Goal: Entertainment & Leisure: Browse casually

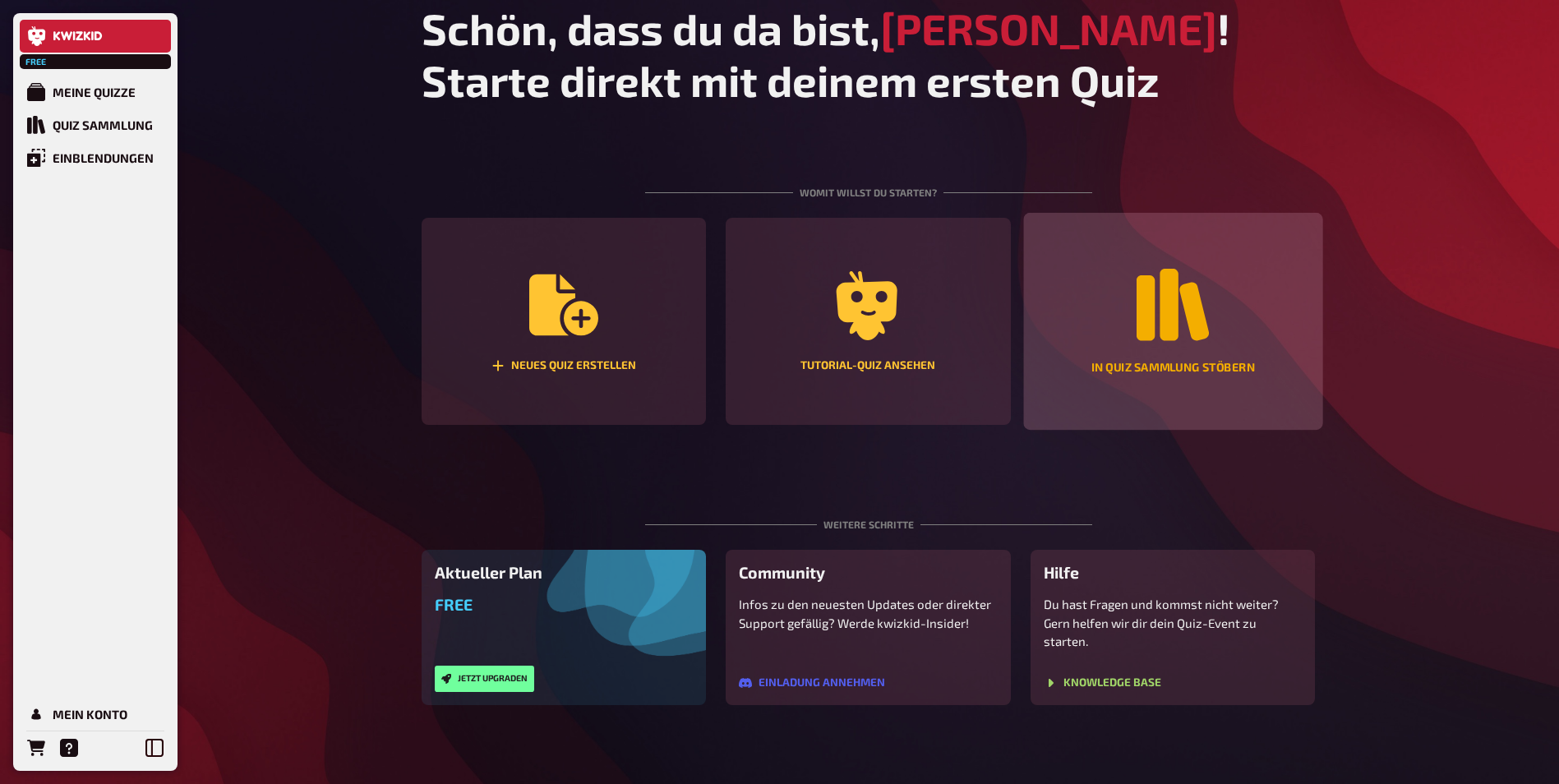
scroll to position [44, 0]
click at [1156, 329] on icon "In Quiz Sammlung stöbern" at bounding box center [1172, 304] width 72 height 72
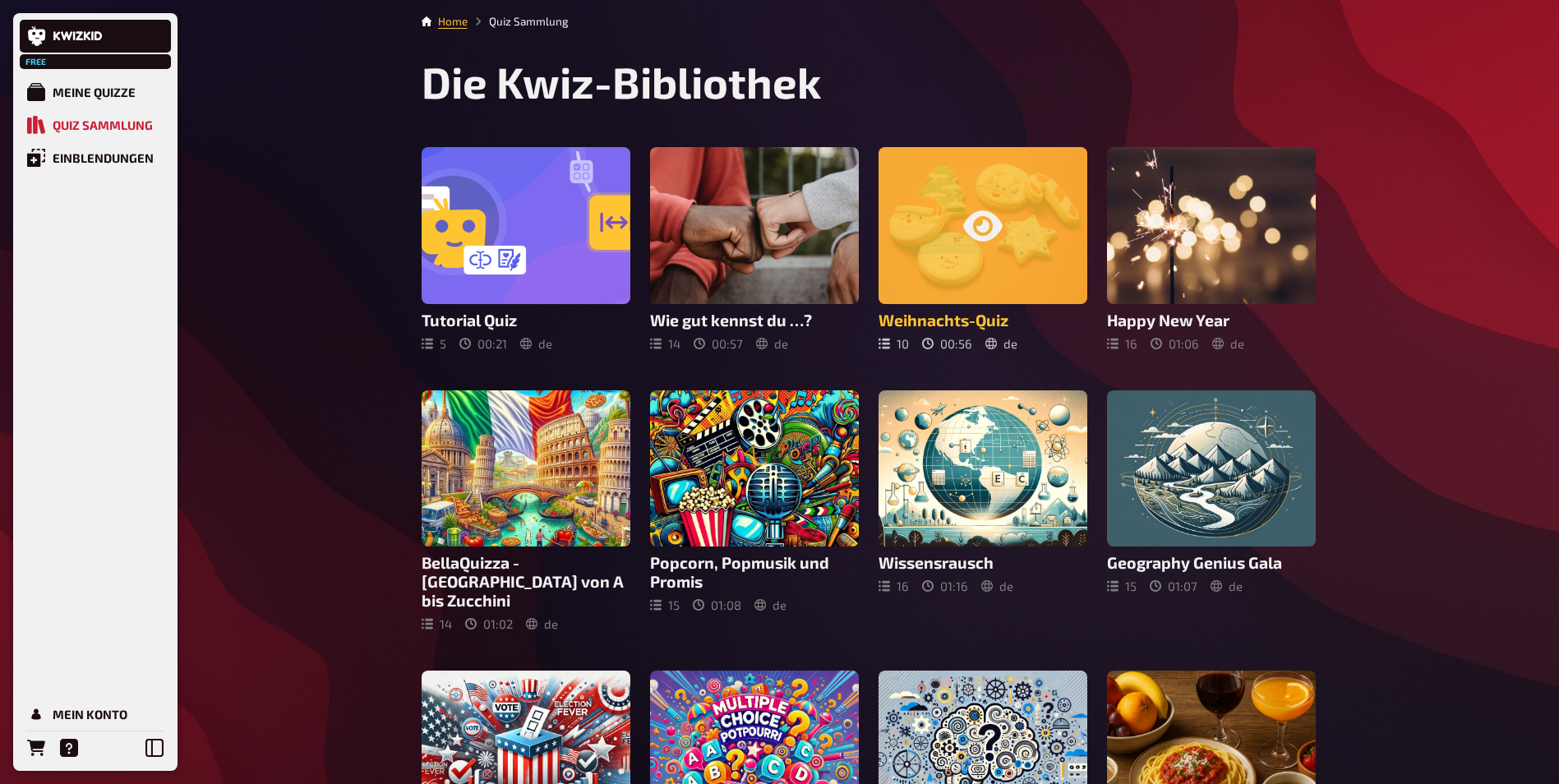
click at [916, 271] on div at bounding box center [984, 226] width 209 height 157
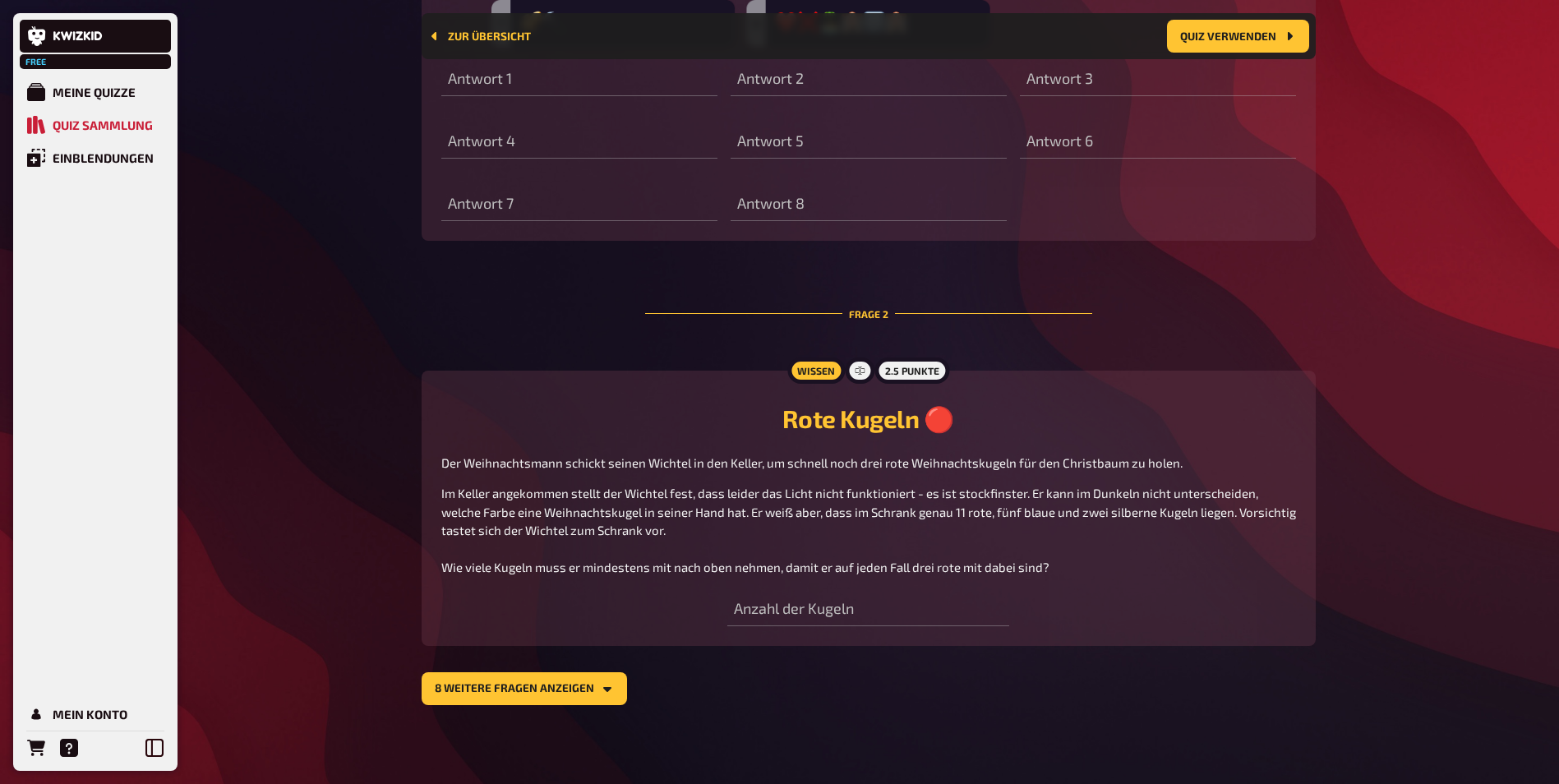
scroll to position [838, 0]
drag, startPoint x: 751, startPoint y: 399, endPoint x: 347, endPoint y: 515, distance: 420.3
click at [499, 677] on button "8 weitere Fragen anzeigen" at bounding box center [524, 688] width 205 height 33
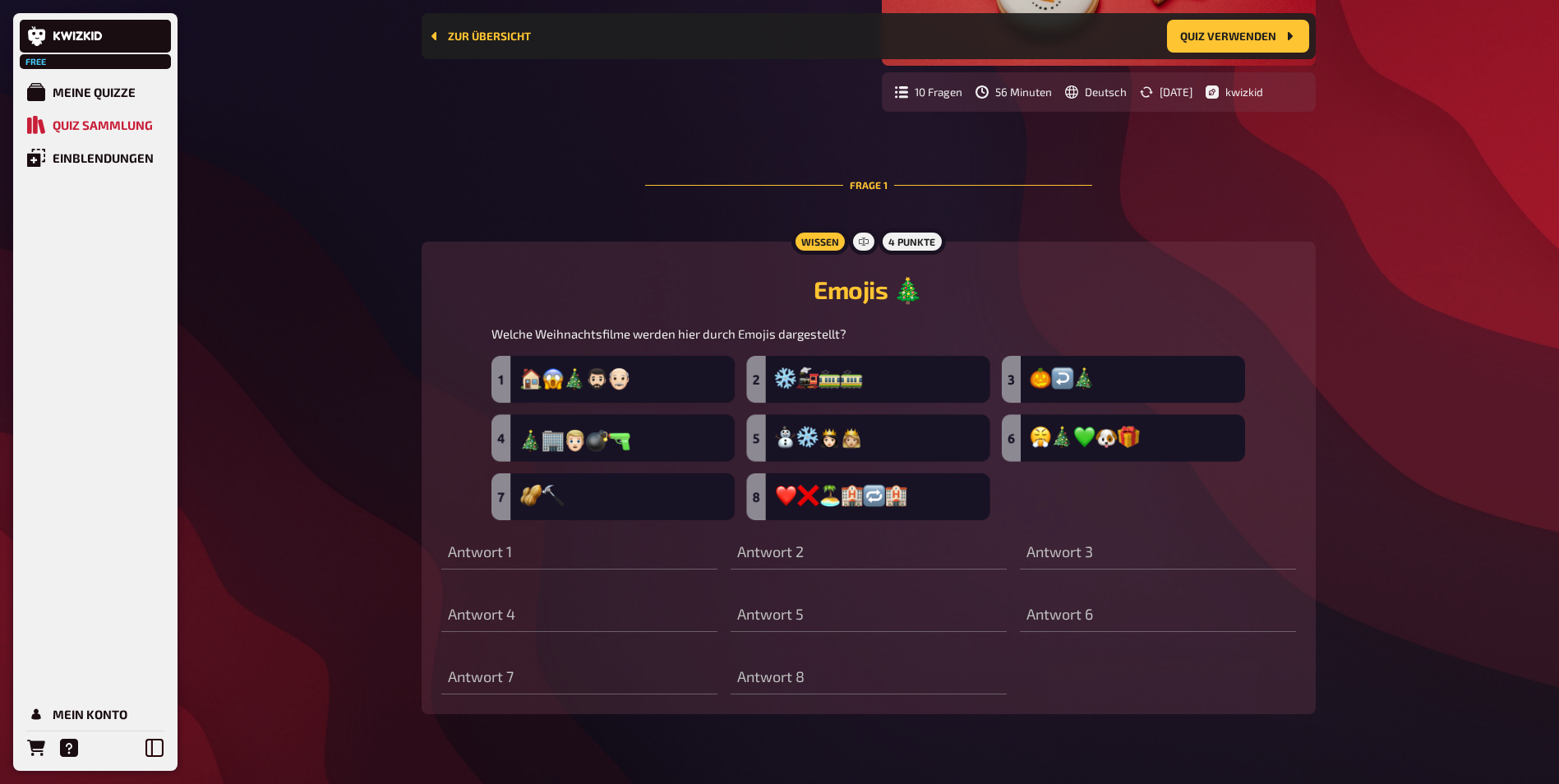
scroll to position [0, 0]
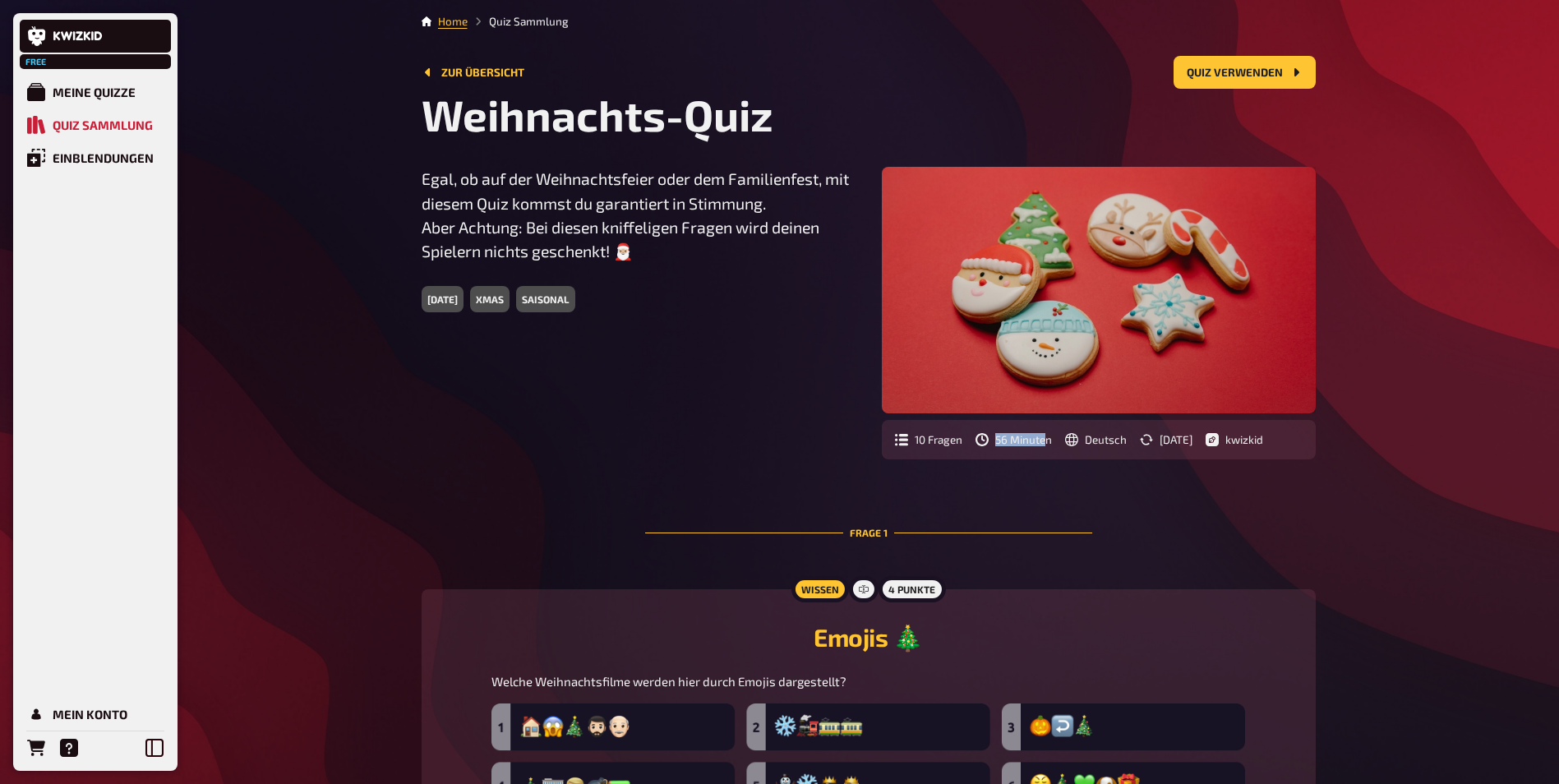
drag, startPoint x: 994, startPoint y: 444, endPoint x: 1044, endPoint y: 439, distance: 50.2
click at [1044, 439] on div "56 Minuten" at bounding box center [1014, 439] width 77 height 13
click at [1045, 438] on div "56 Minuten" at bounding box center [1014, 439] width 77 height 13
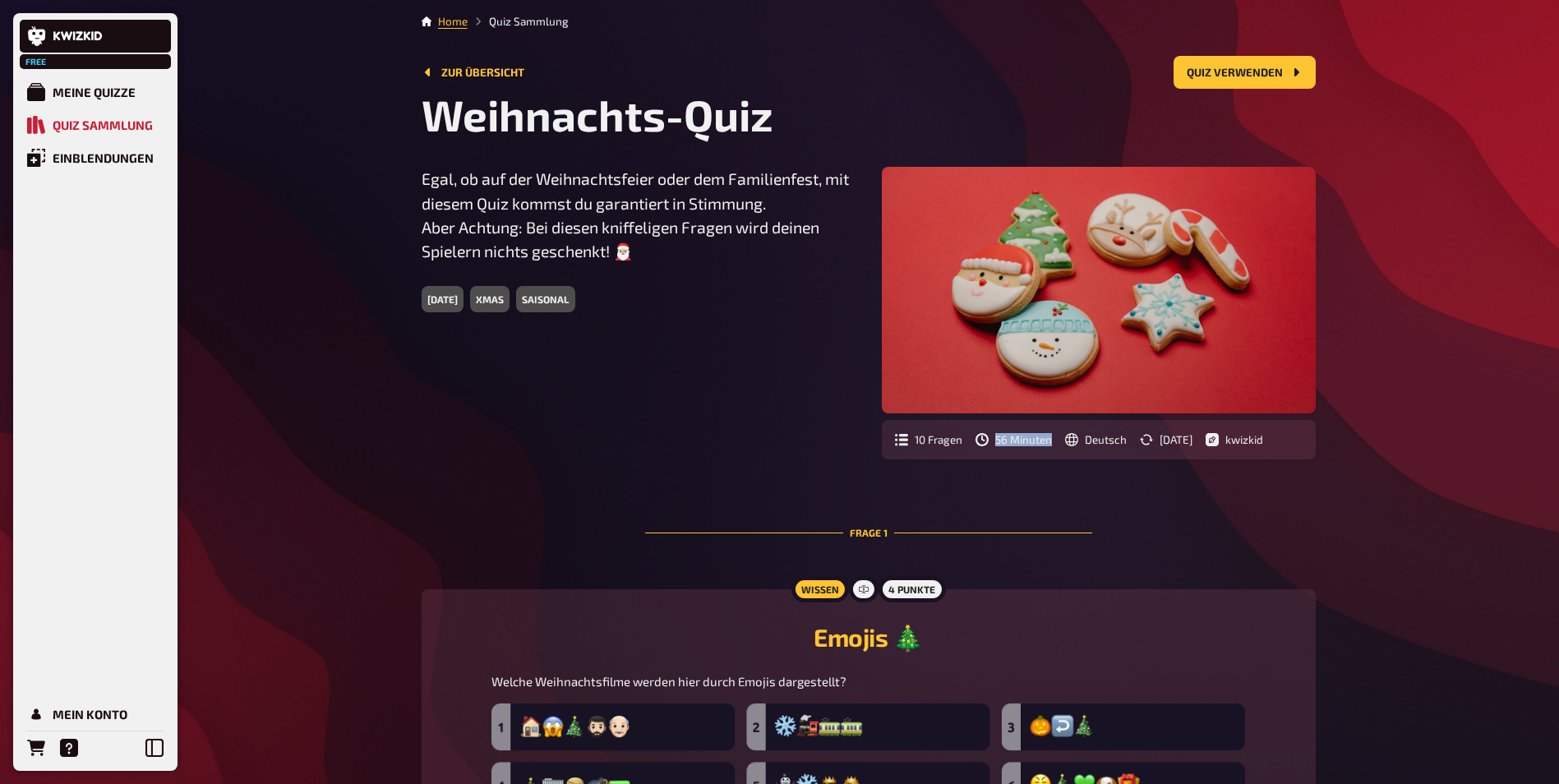
click at [1046, 439] on div "56 Minuten" at bounding box center [1014, 439] width 77 height 13
drag, startPoint x: 1046, startPoint y: 439, endPoint x: 993, endPoint y: 456, distance: 55.7
click at [1004, 456] on div "10 Fragen 56 Minuten Deutsch [DATE] kwizkid" at bounding box center [1099, 439] width 434 height 39
drag, startPoint x: 1035, startPoint y: 447, endPoint x: 1103, endPoint y: 450, distance: 68.1
click at [1035, 447] on div "10 Fragen 56 Minuten Deutsch [DATE] kwizkid" at bounding box center [1099, 439] width 434 height 39
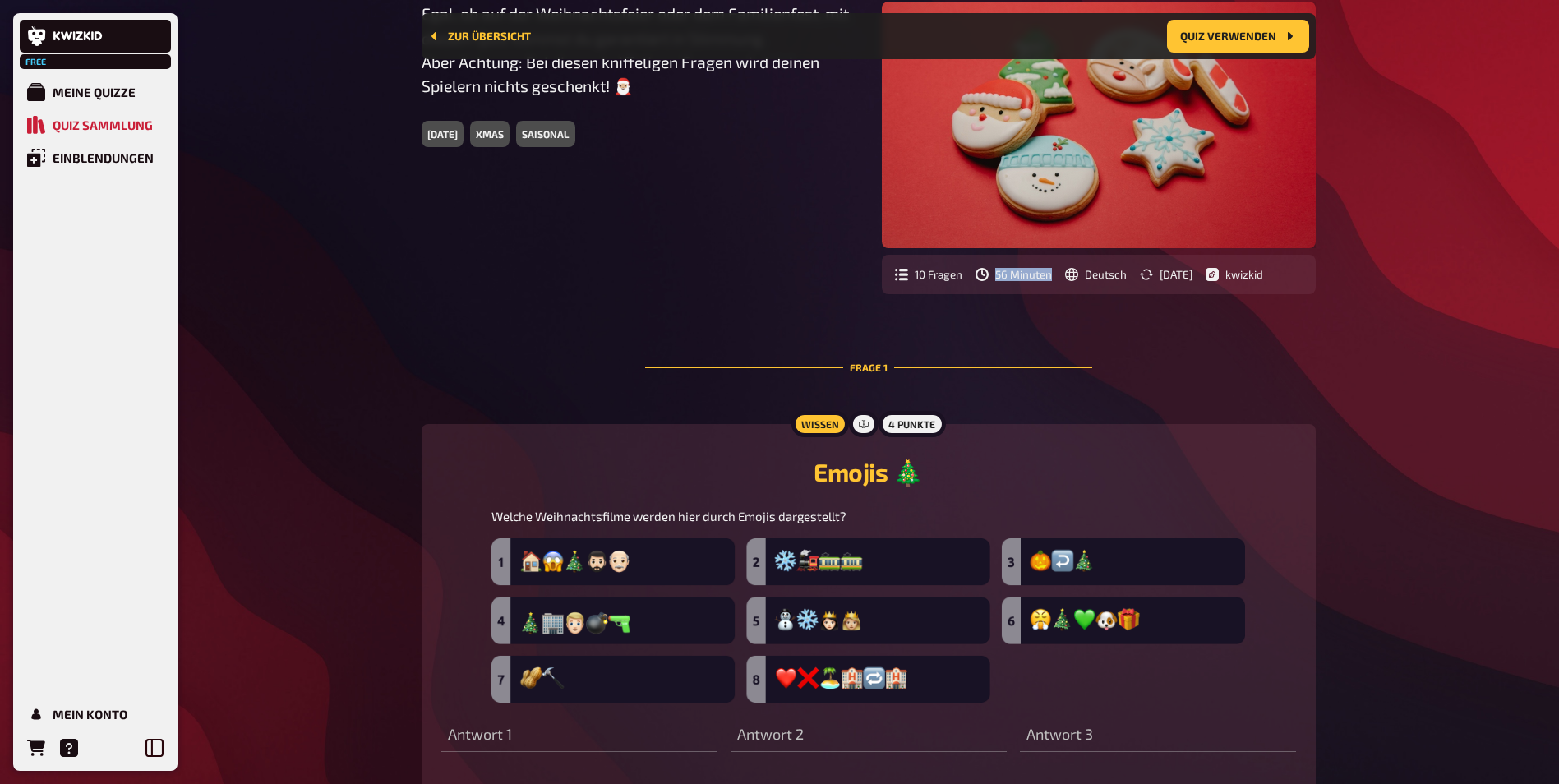
scroll to position [178, 0]
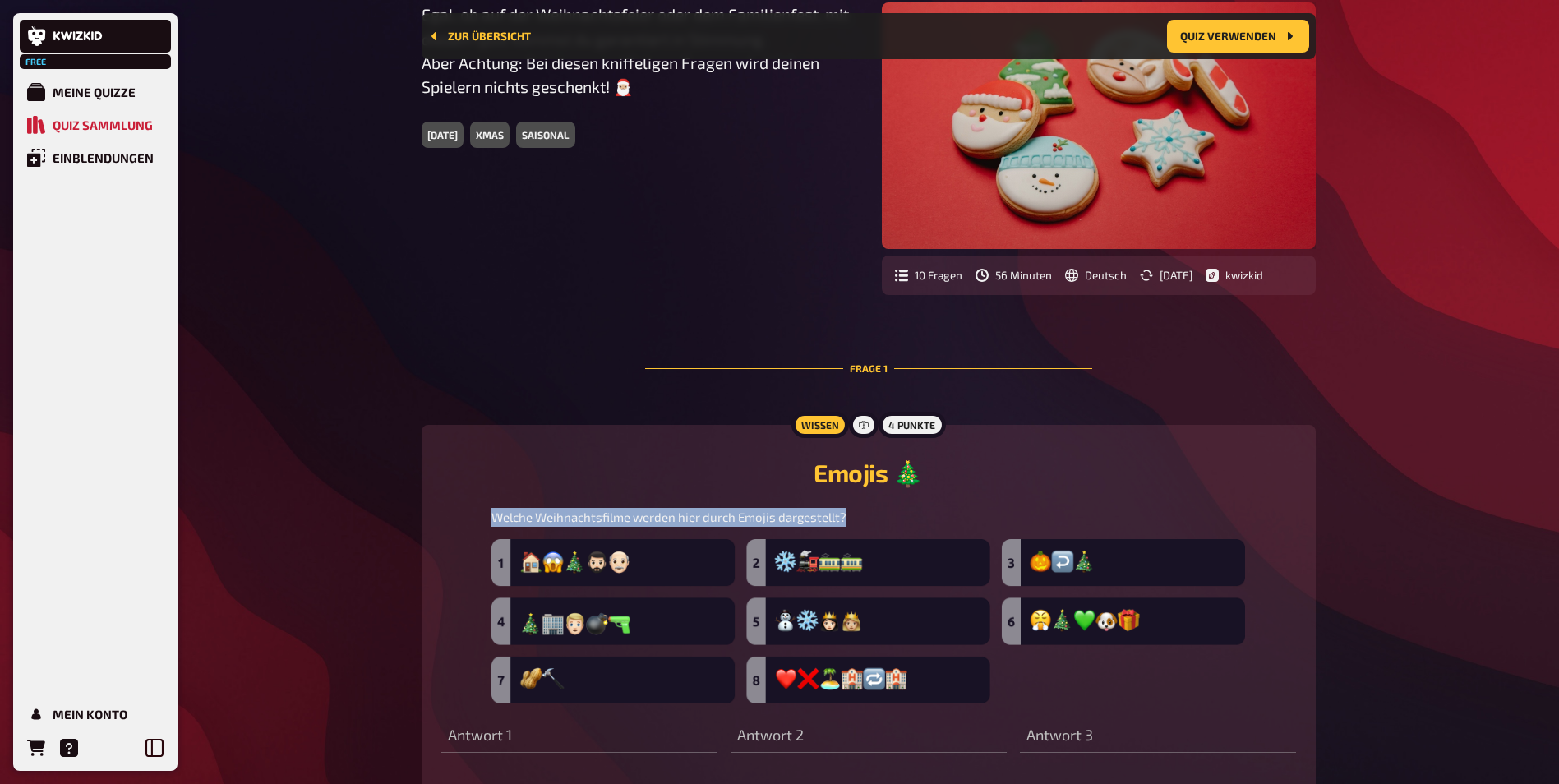
drag, startPoint x: 492, startPoint y: 518, endPoint x: 871, endPoint y: 511, distance: 379.1
click at [871, 511] on p "Welche Weihnachtsfilme werden hier durch Emojis dargestellt?" at bounding box center [868, 517] width 755 height 19
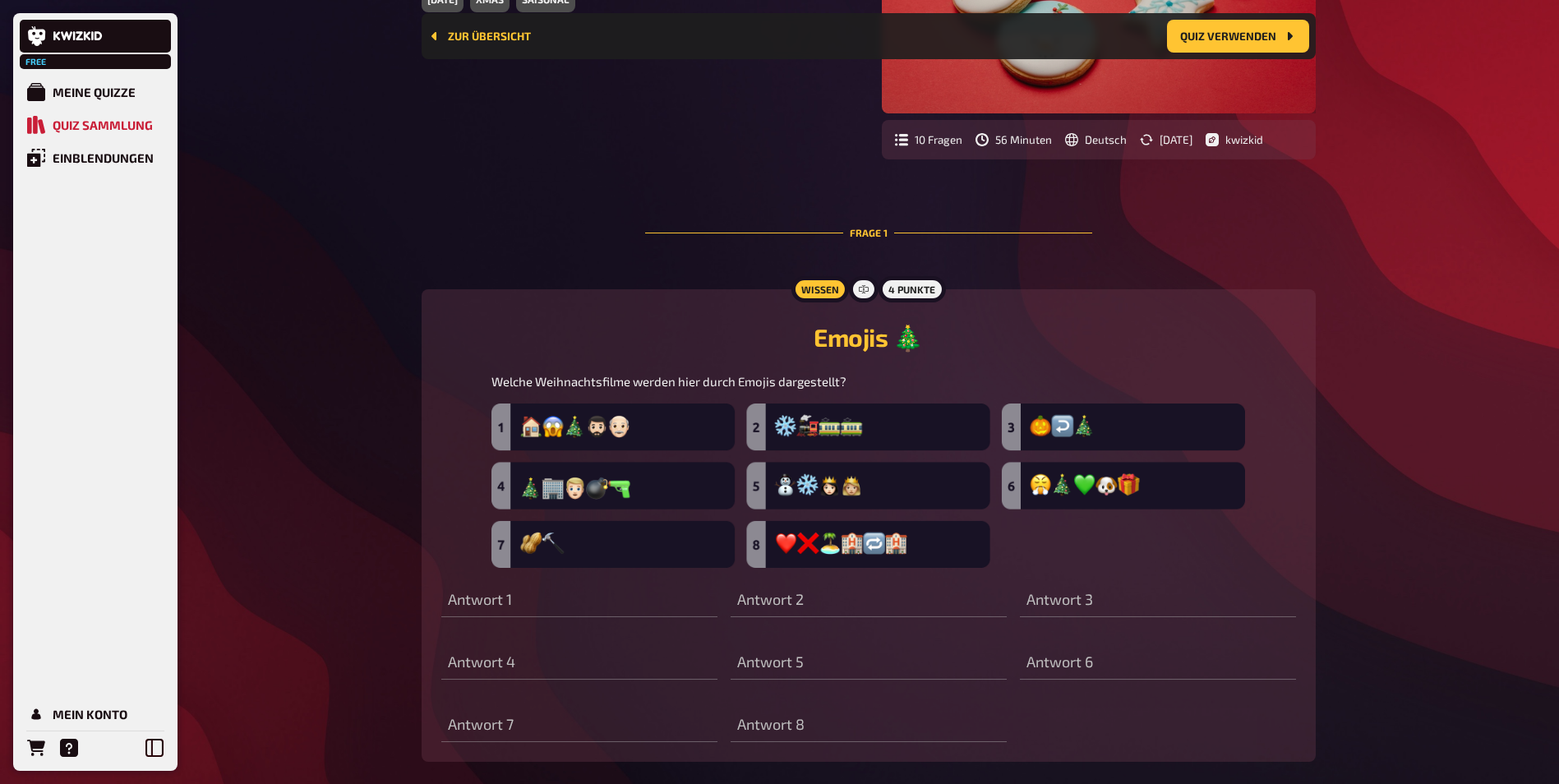
scroll to position [424, 0]
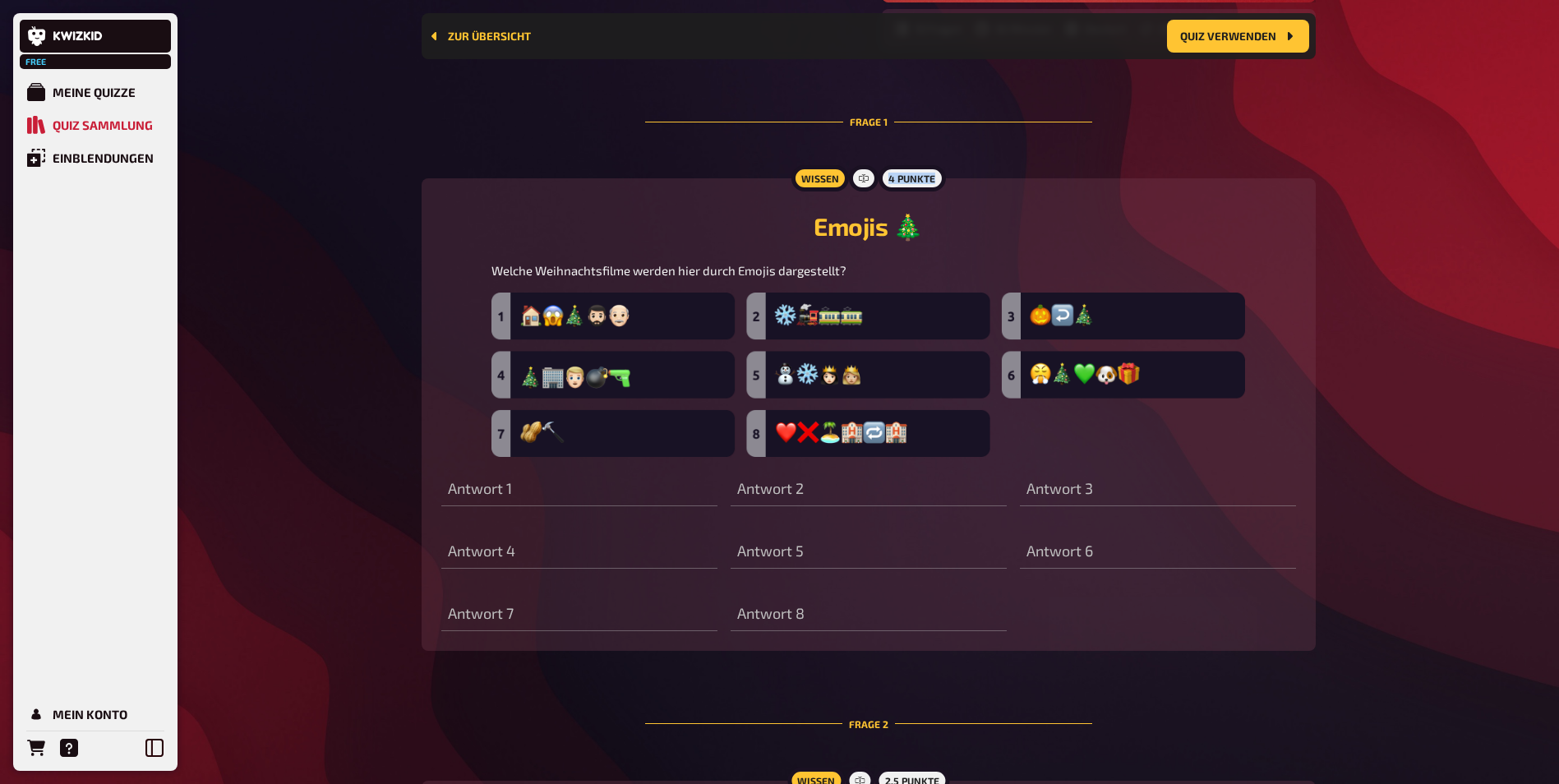
drag, startPoint x: 885, startPoint y: 182, endPoint x: 938, endPoint y: 179, distance: 53.1
click at [938, 179] on div "4 Punkte" at bounding box center [912, 178] width 67 height 26
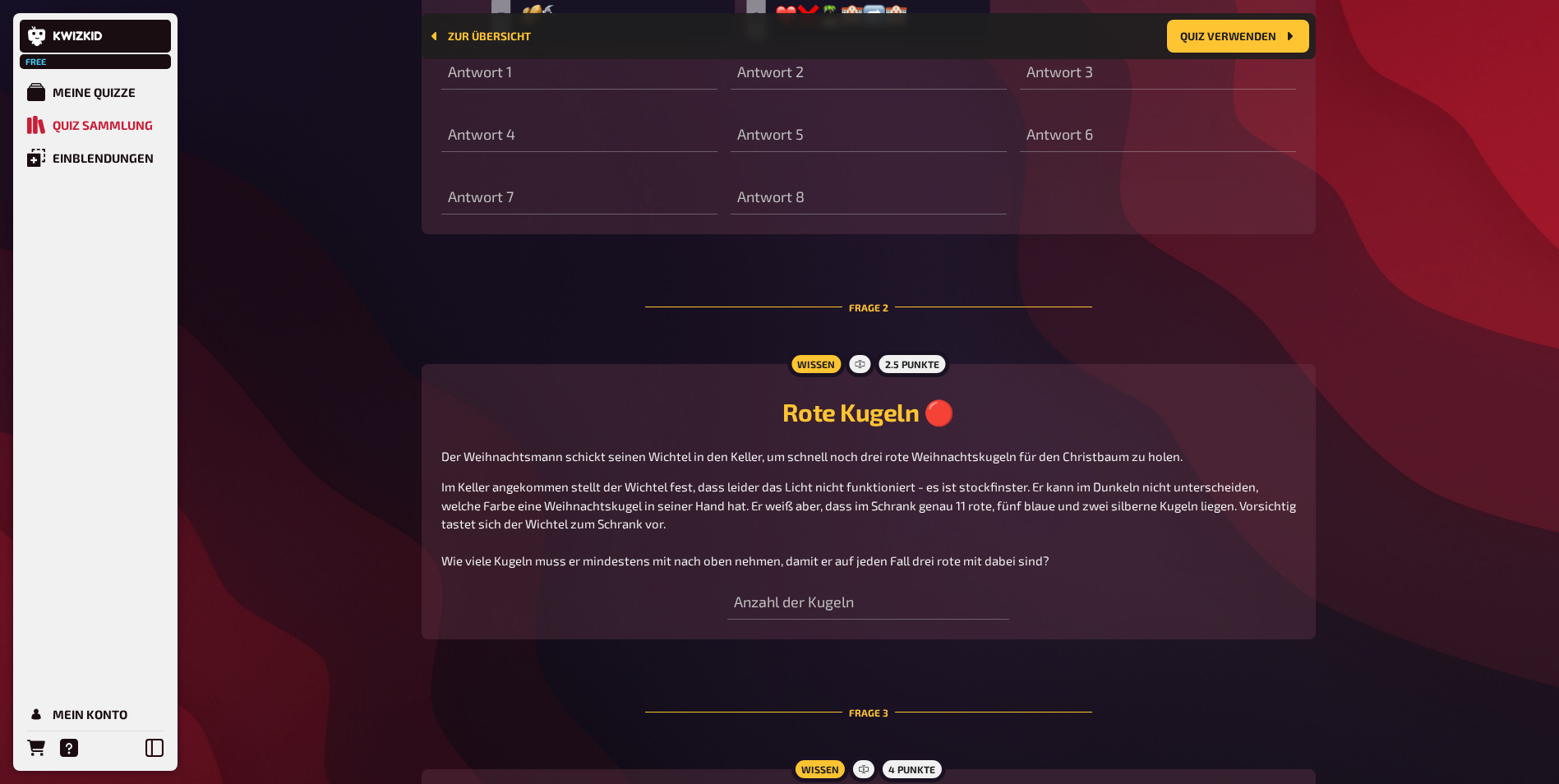
scroll to position [917, 0]
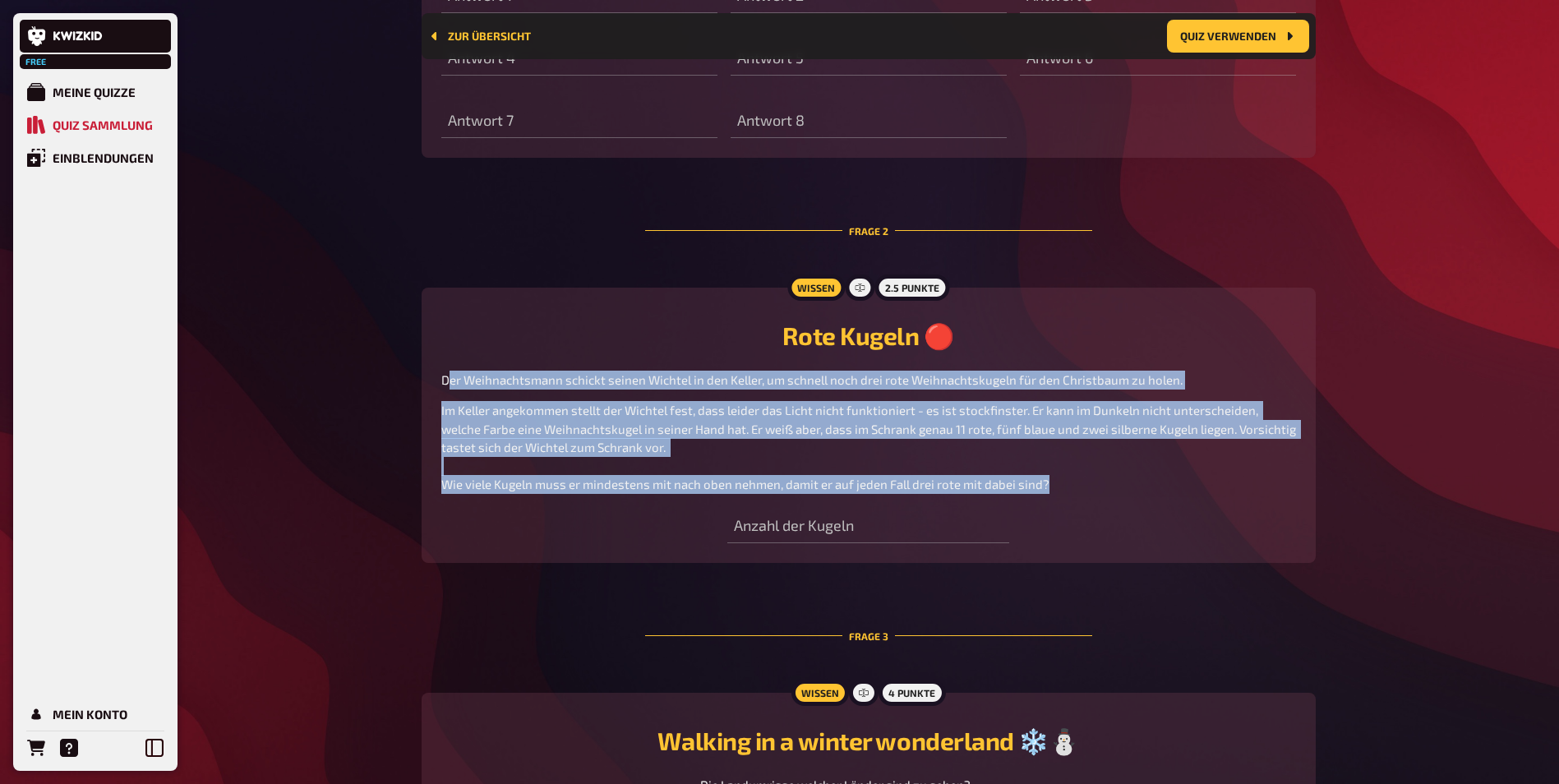
click at [935, 534] on div "Wissen 2.5 Punkte Rote Kugeln 🔴 Der Weihnachtsmann schickt seinen Wichtel in de…" at bounding box center [868, 425] width 894 height 275
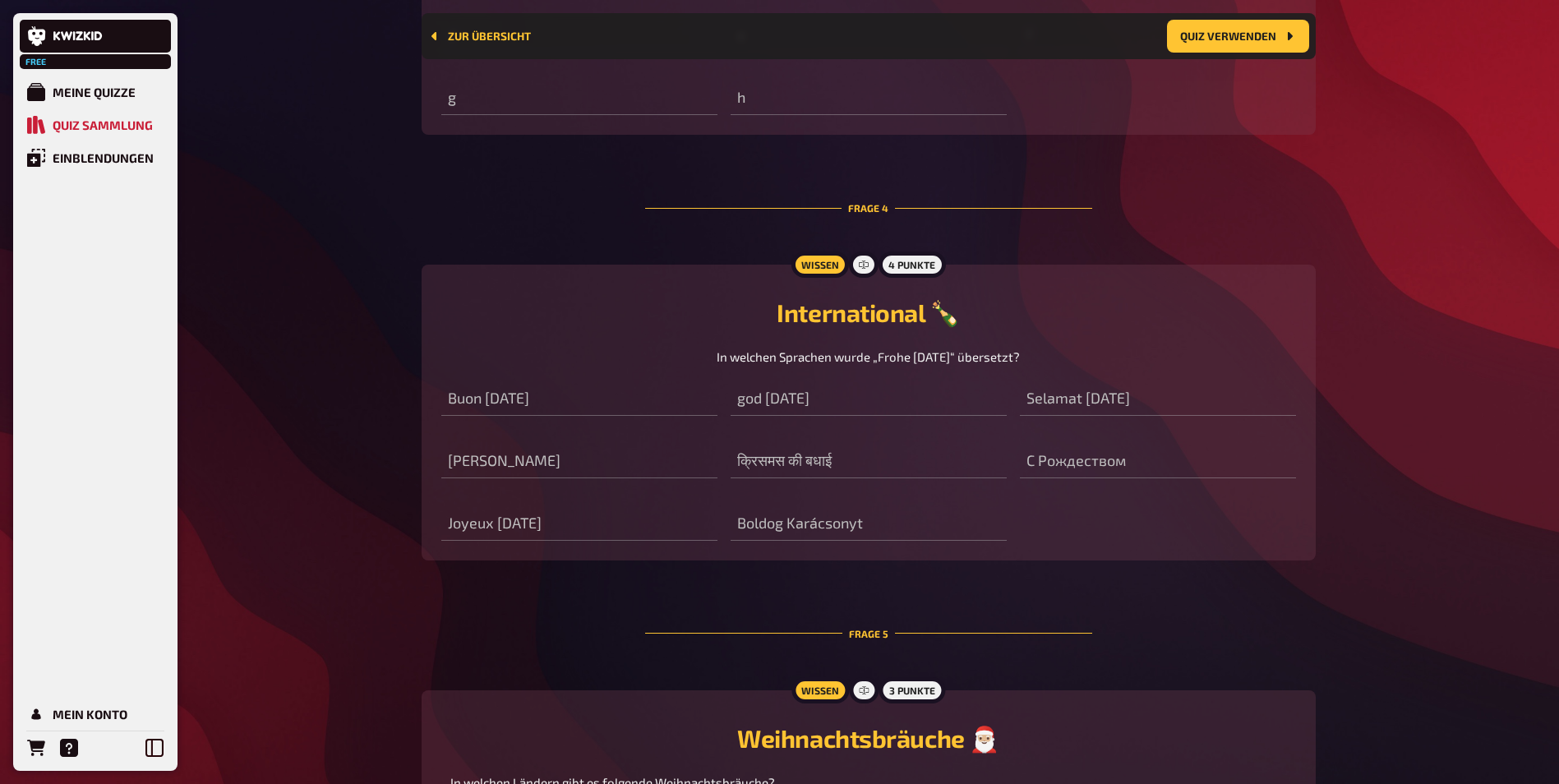
scroll to position [1985, 0]
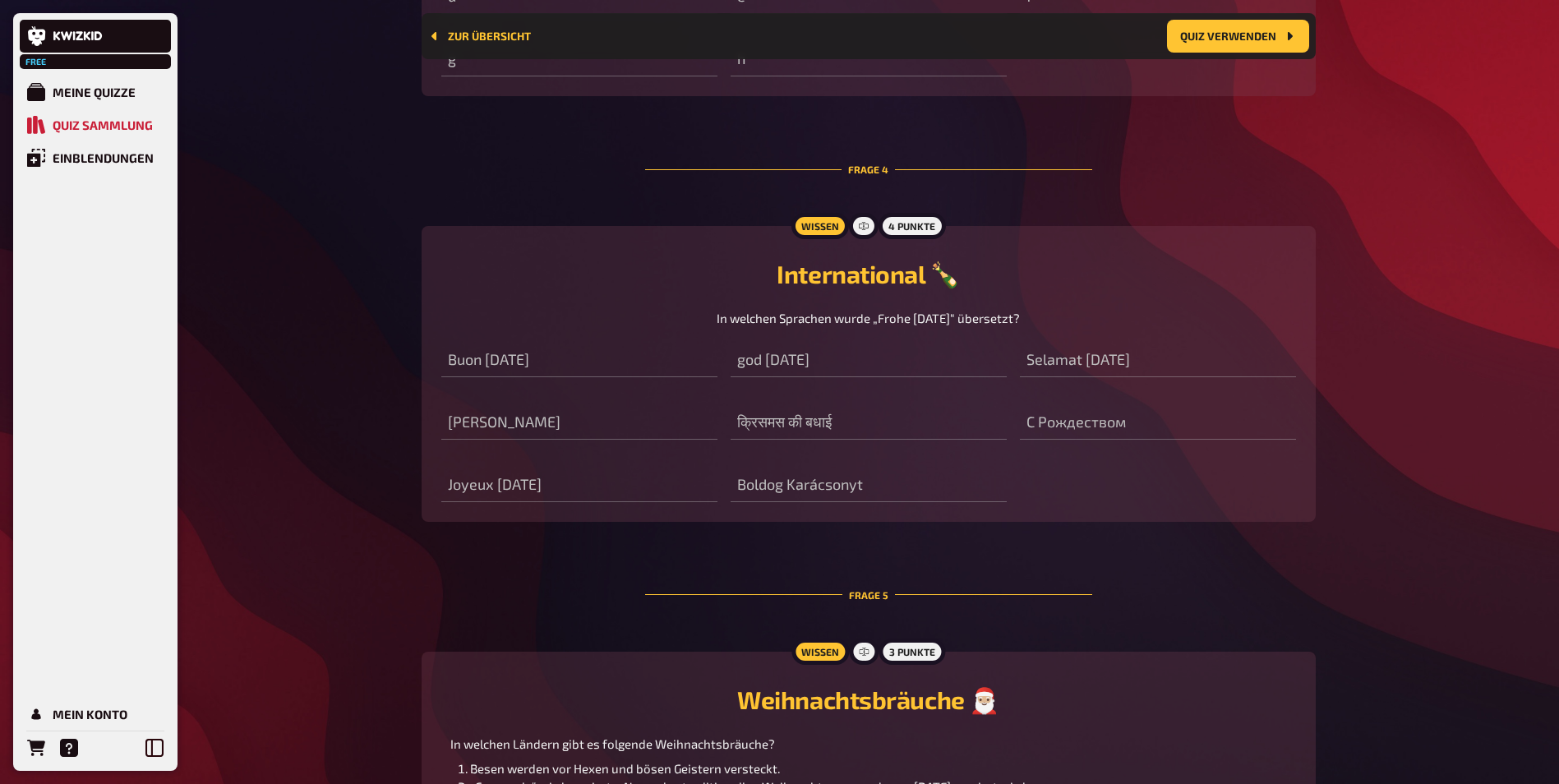
drag, startPoint x: 689, startPoint y: 333, endPoint x: 1060, endPoint y: 326, distance: 371.1
click at [1060, 326] on div "In welchen Sprachen wurde „Frohe [DATE]“ übersetzt?" at bounding box center [868, 318] width 855 height 19
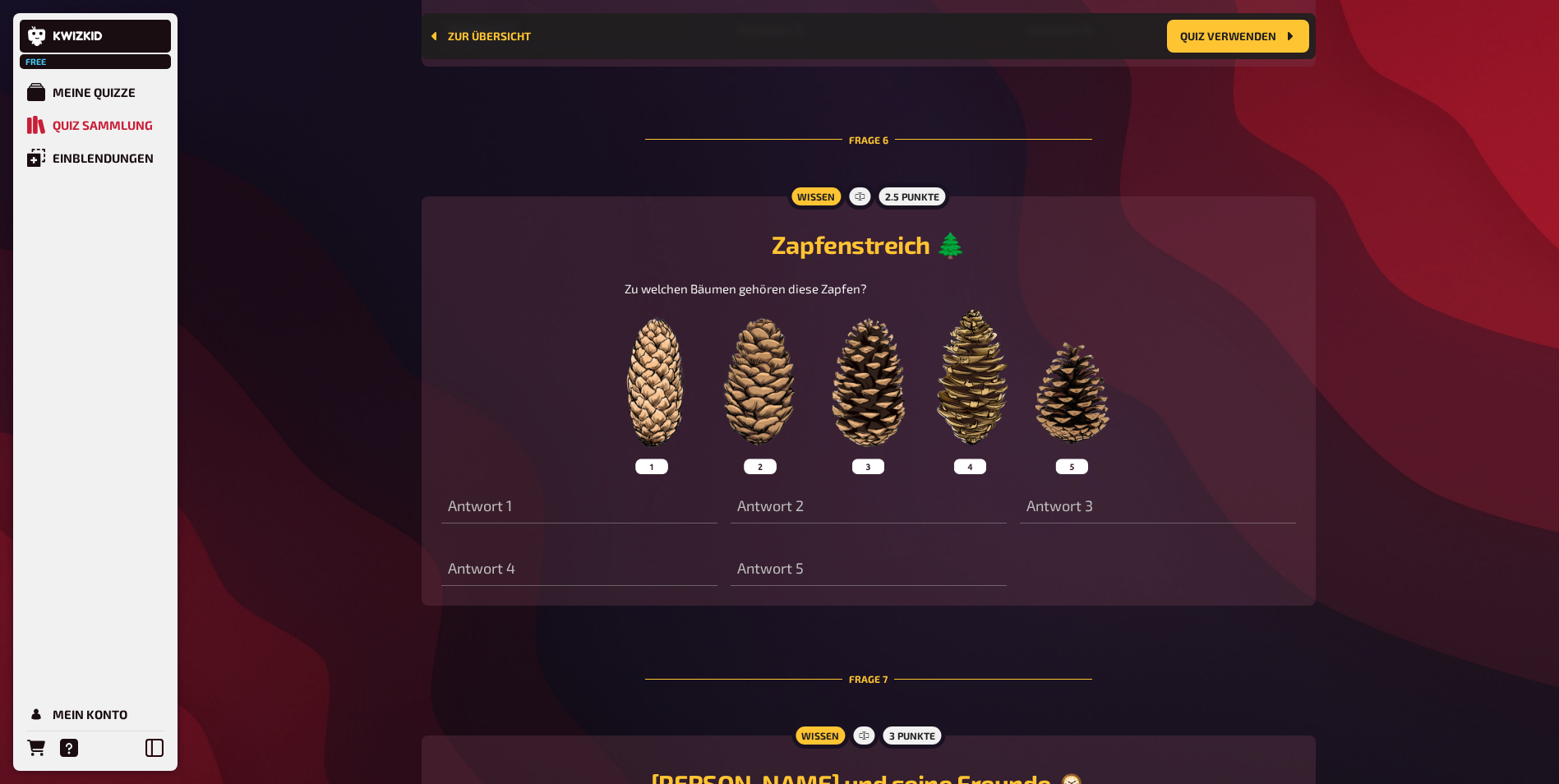
scroll to position [2971, 0]
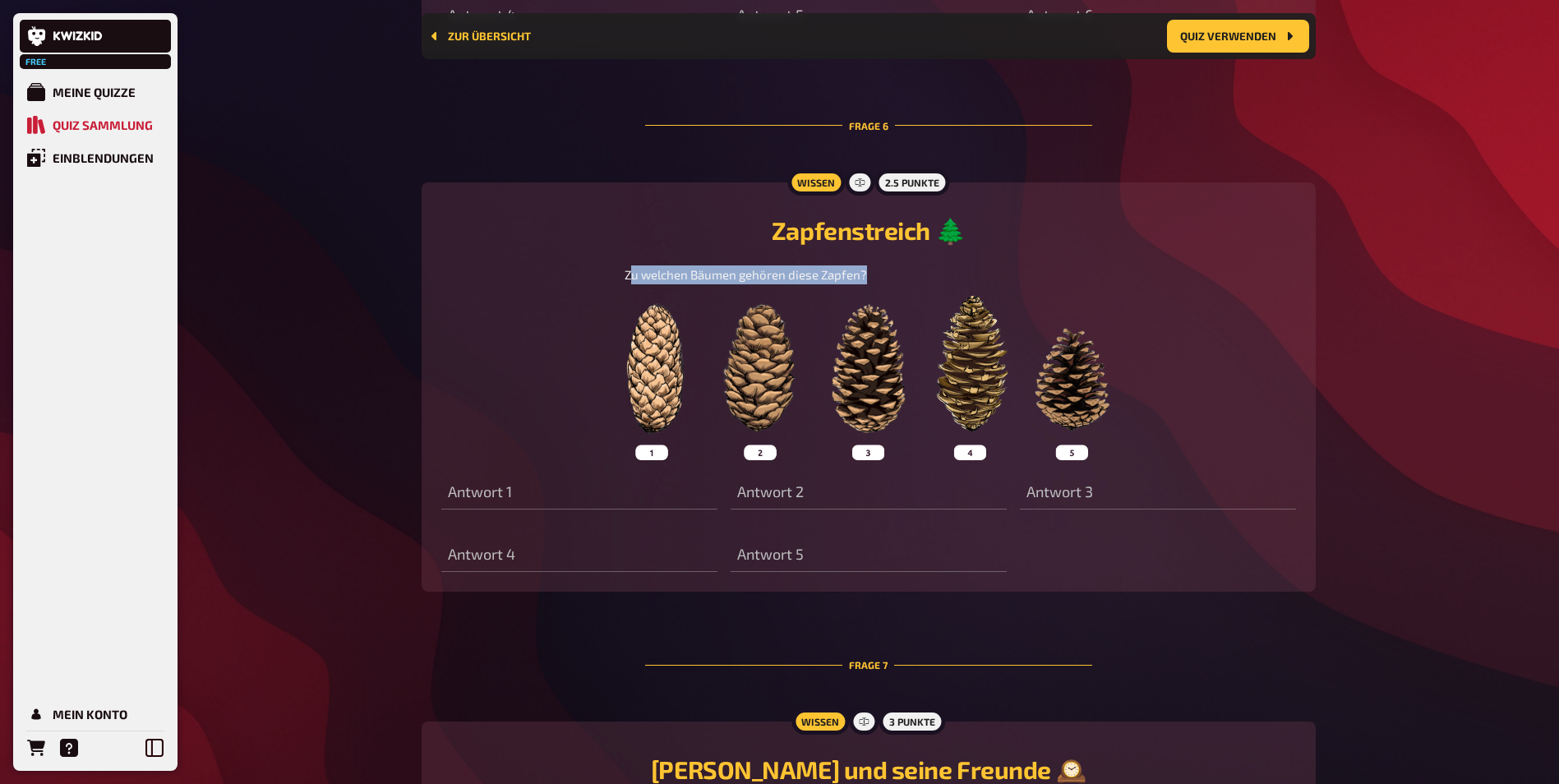
drag, startPoint x: 631, startPoint y: 293, endPoint x: 870, endPoint y: 291, distance: 239.0
click at [870, 284] on p "Zu welchen Bäumen gehören diese Zapfen?" at bounding box center [868, 274] width 489 height 19
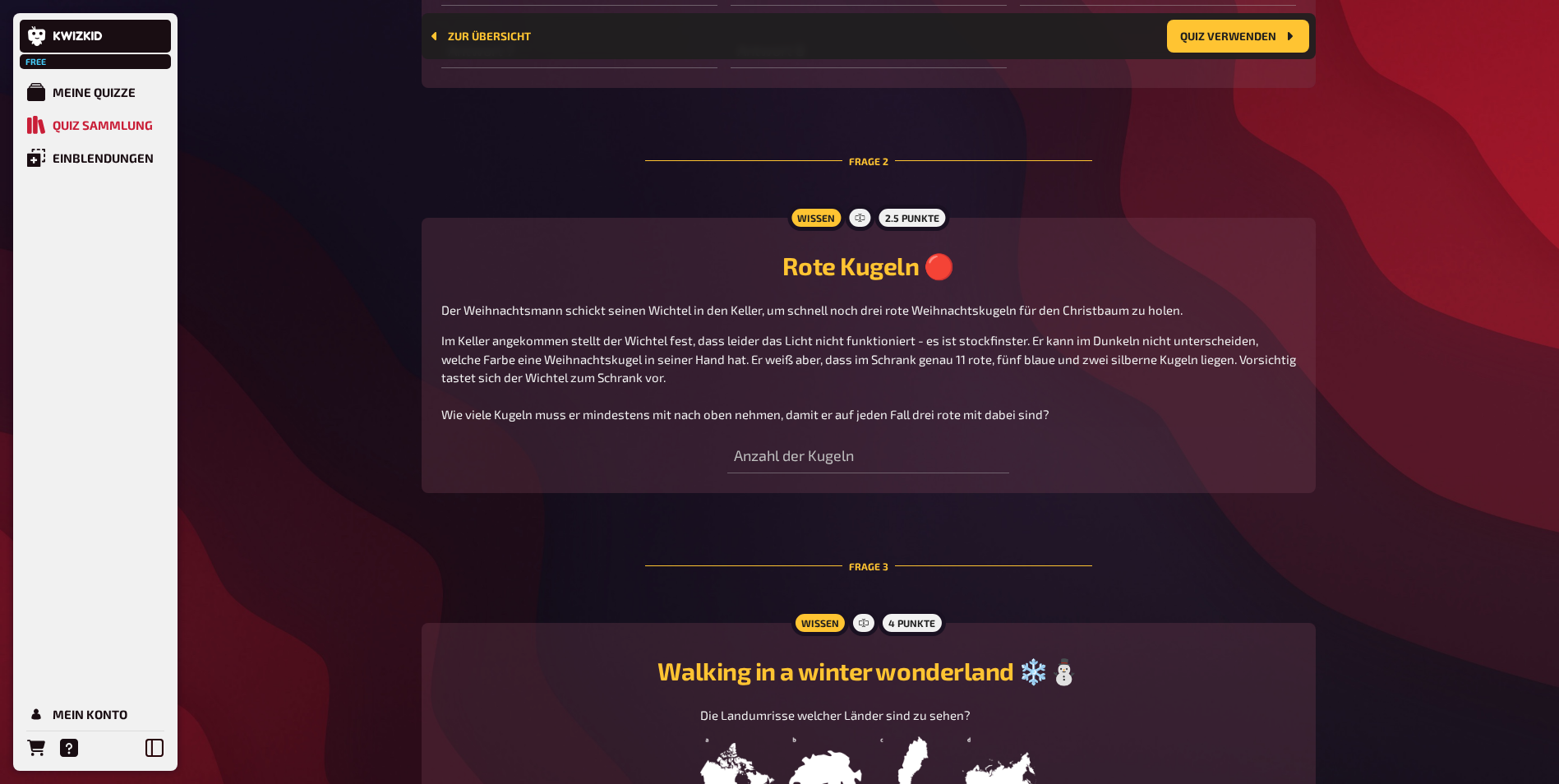
scroll to position [1000, 0]
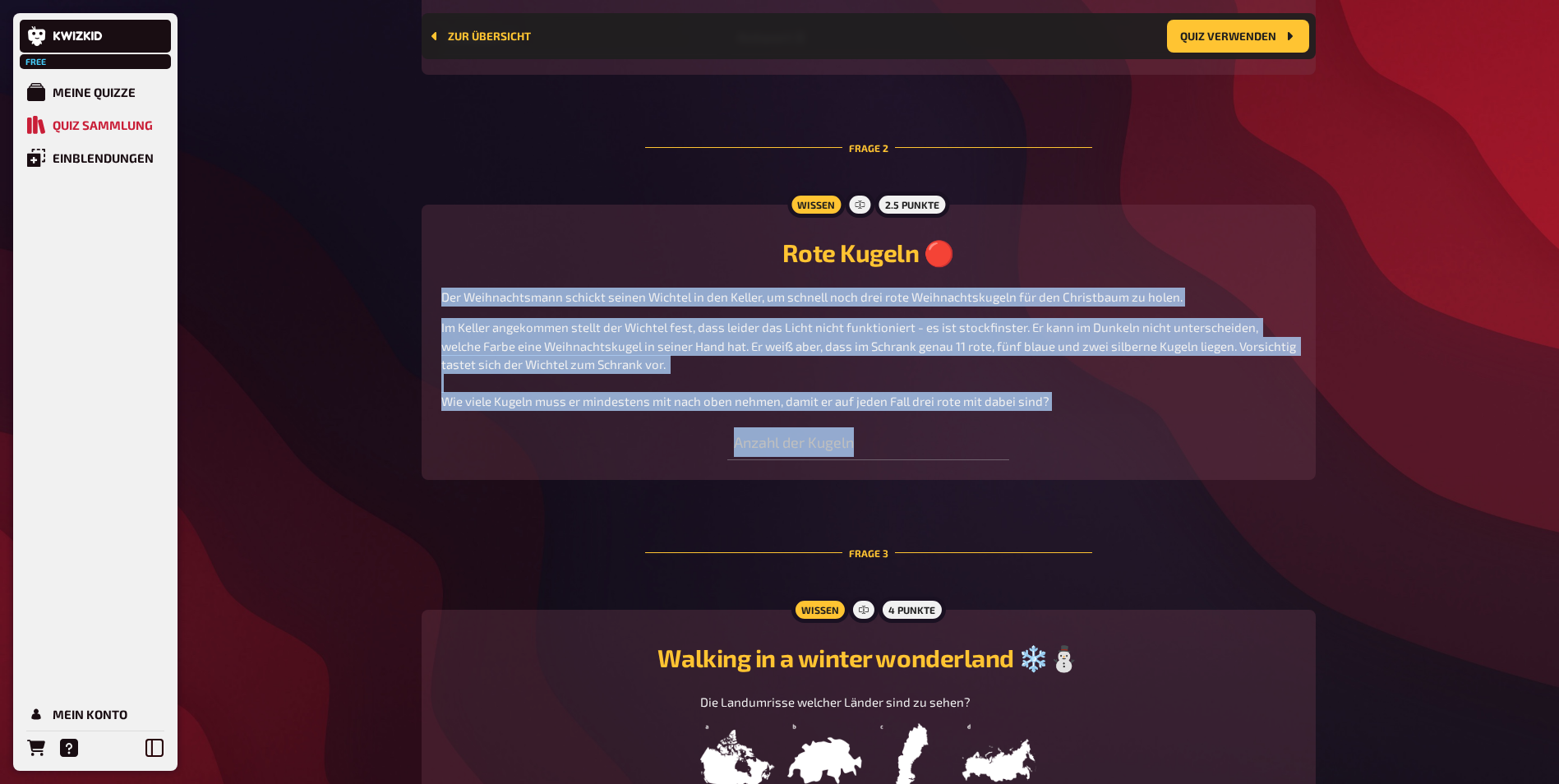
drag, startPoint x: 445, startPoint y: 305, endPoint x: 1043, endPoint y: 427, distance: 610.3
click at [1043, 427] on div "Wissen 2.5 Punkte Rote Kugeln 🔴 Der Weihnachtsmann schickt seinen Wichtel in de…" at bounding box center [868, 342] width 894 height 275
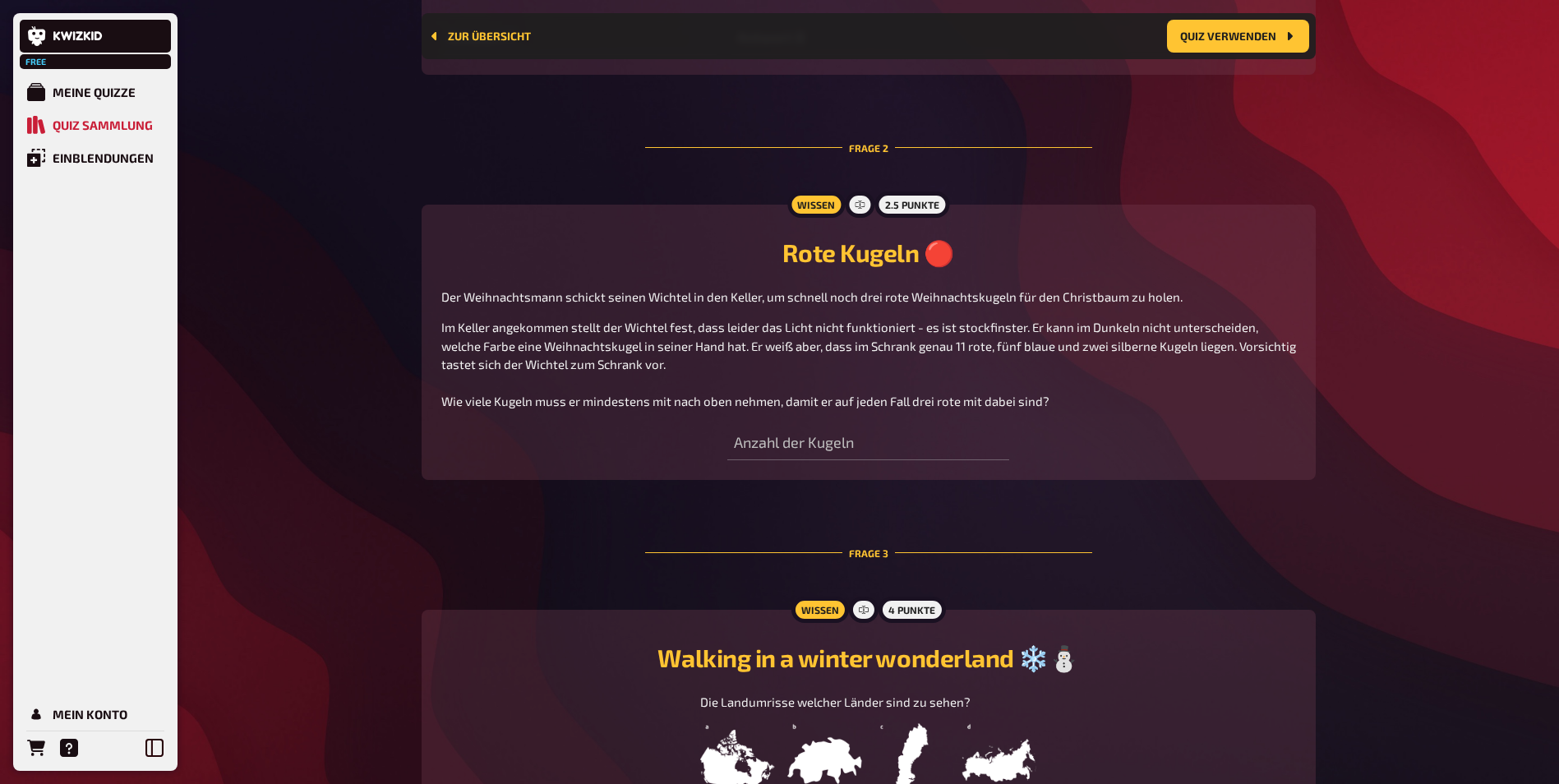
drag, startPoint x: 1043, startPoint y: 427, endPoint x: 1010, endPoint y: 416, distance: 34.8
click at [1043, 427] on div "Wissen 2.5 Punkte Rote Kugeln 🔴 Der Weihnachtsmann schickt seinen Wichtel in de…" at bounding box center [868, 342] width 894 height 275
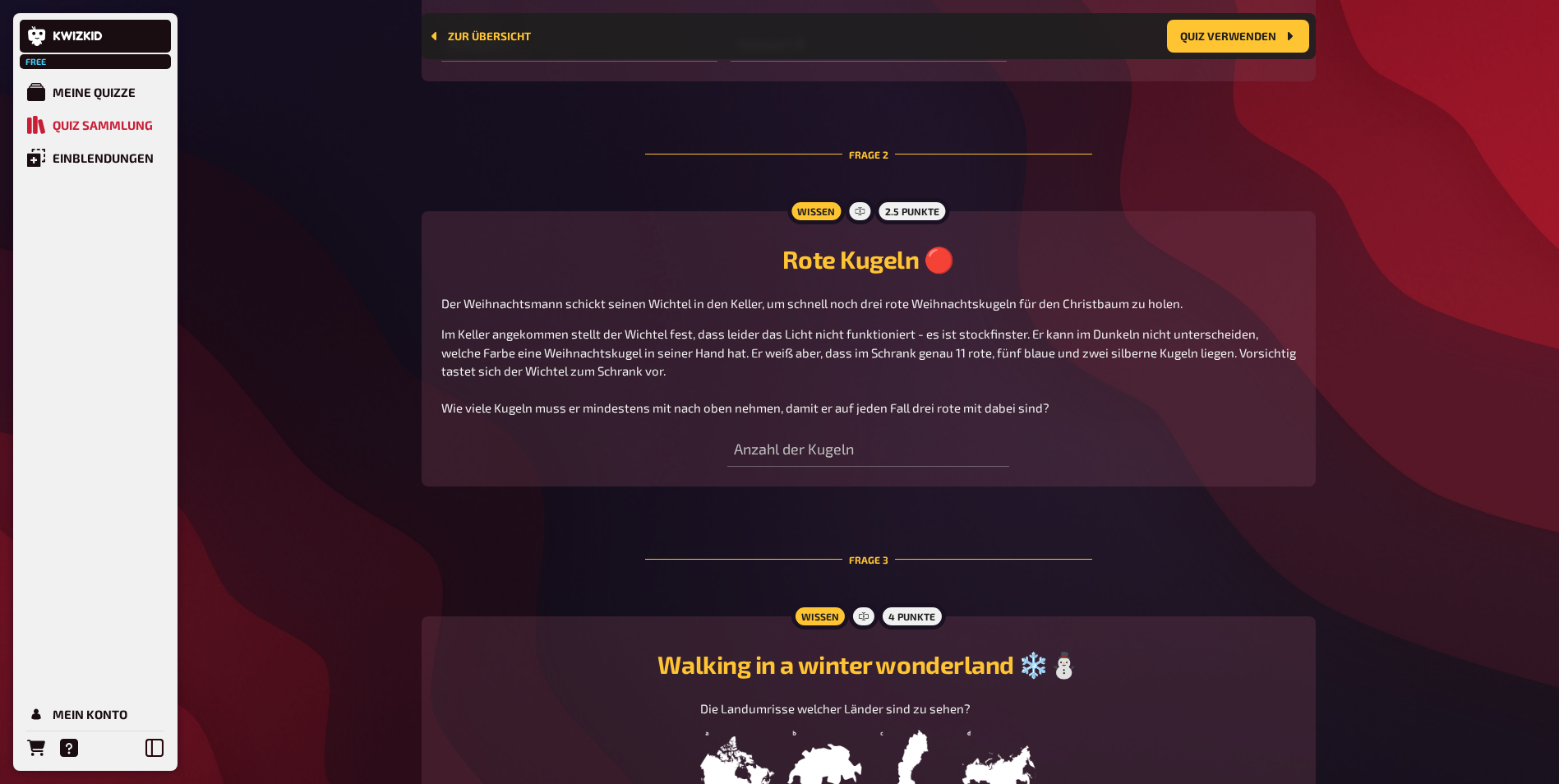
scroll to position [0, 0]
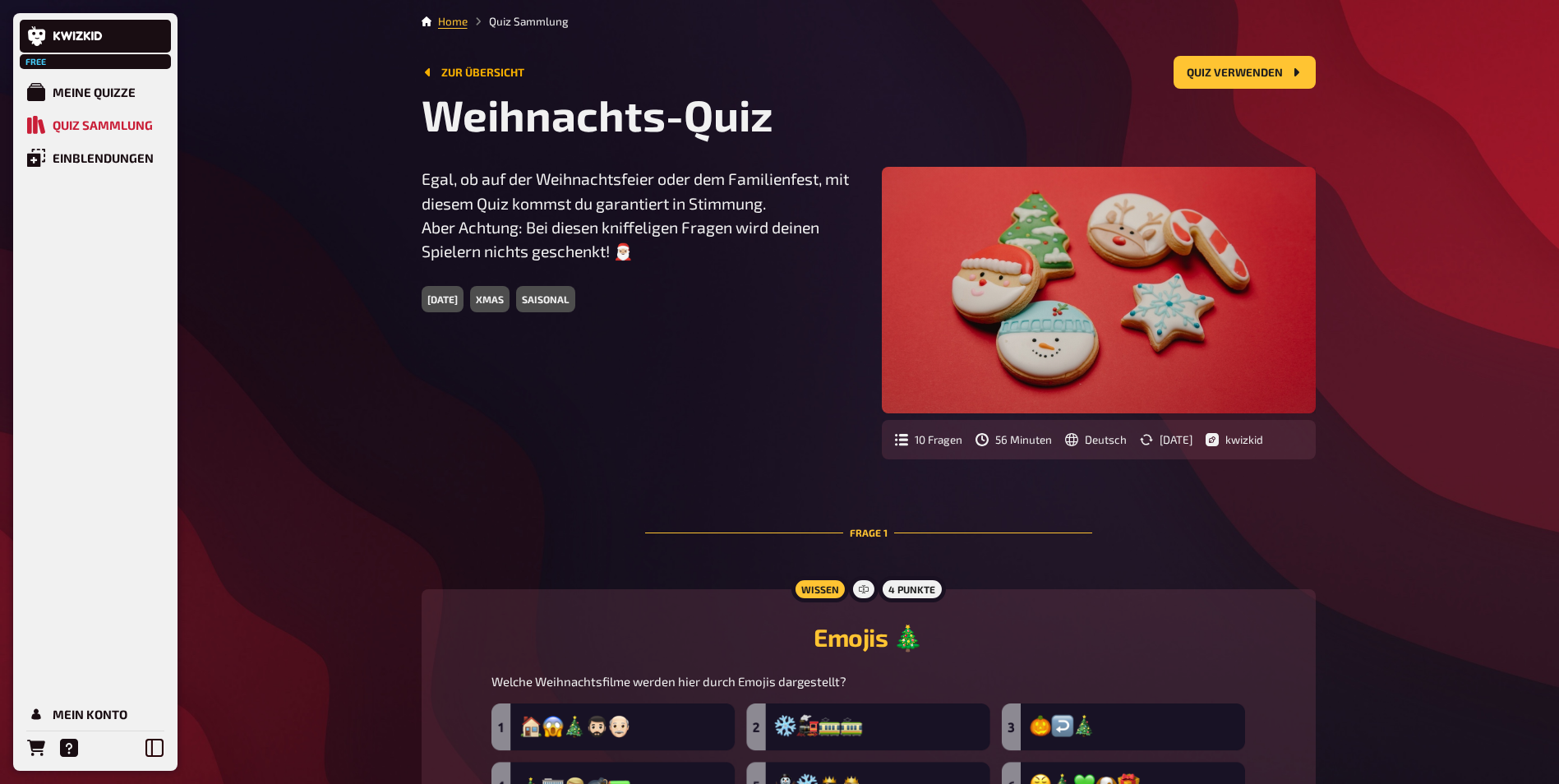
click at [448, 77] on link "Zur Übersicht" at bounding box center [473, 72] width 103 height 13
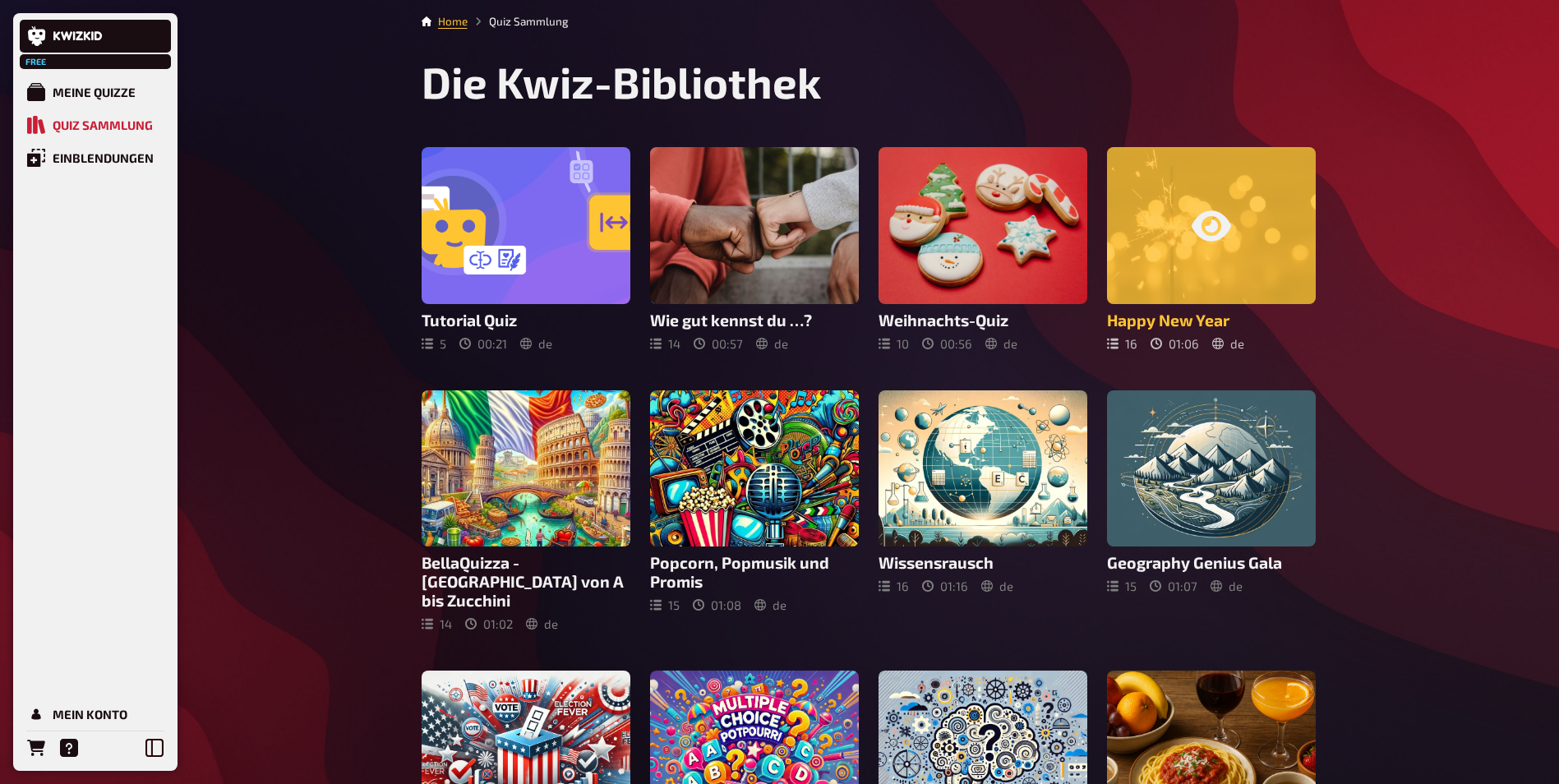
click at [1139, 177] on div at bounding box center [1211, 226] width 209 height 157
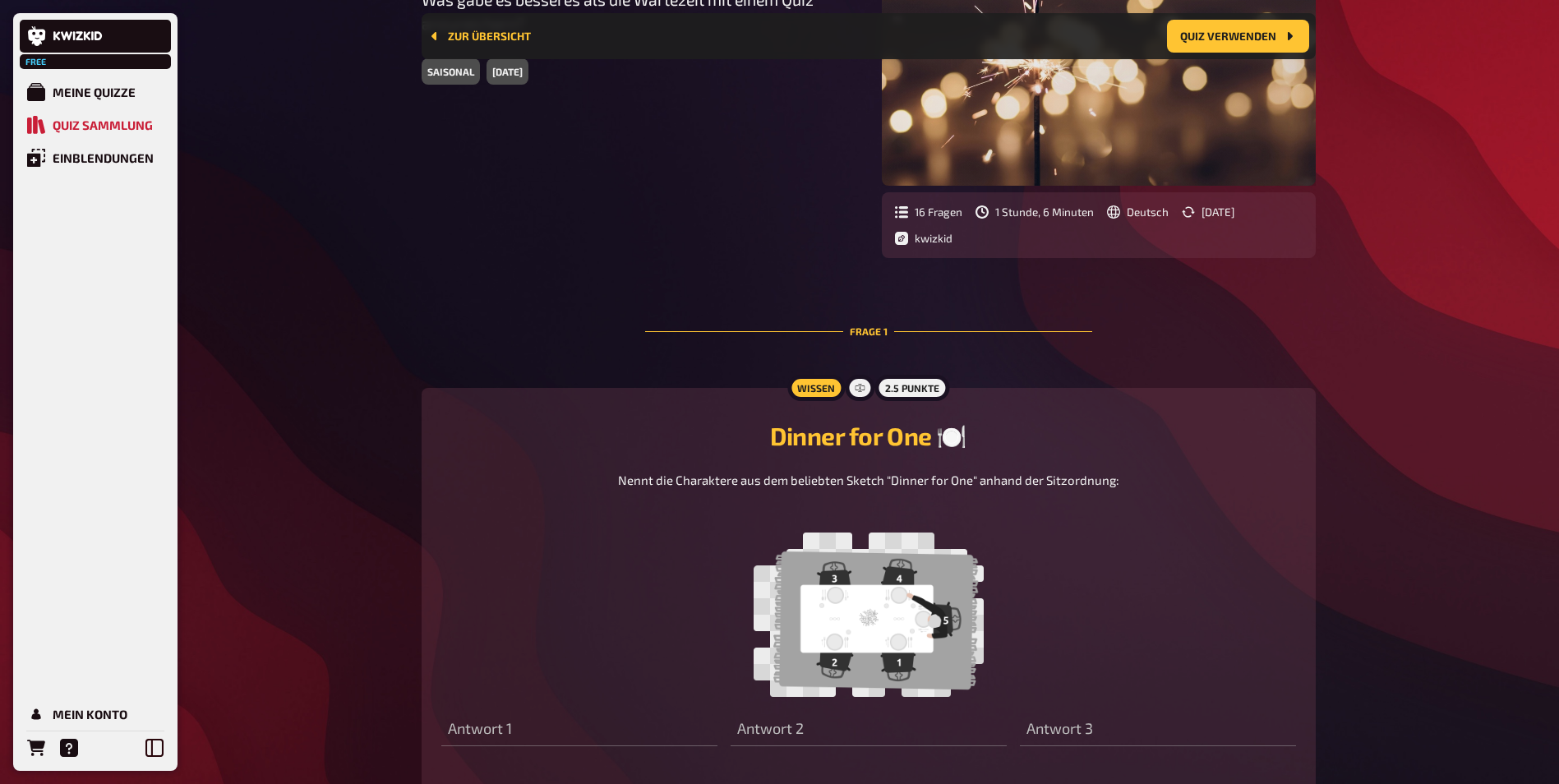
scroll to position [343, 0]
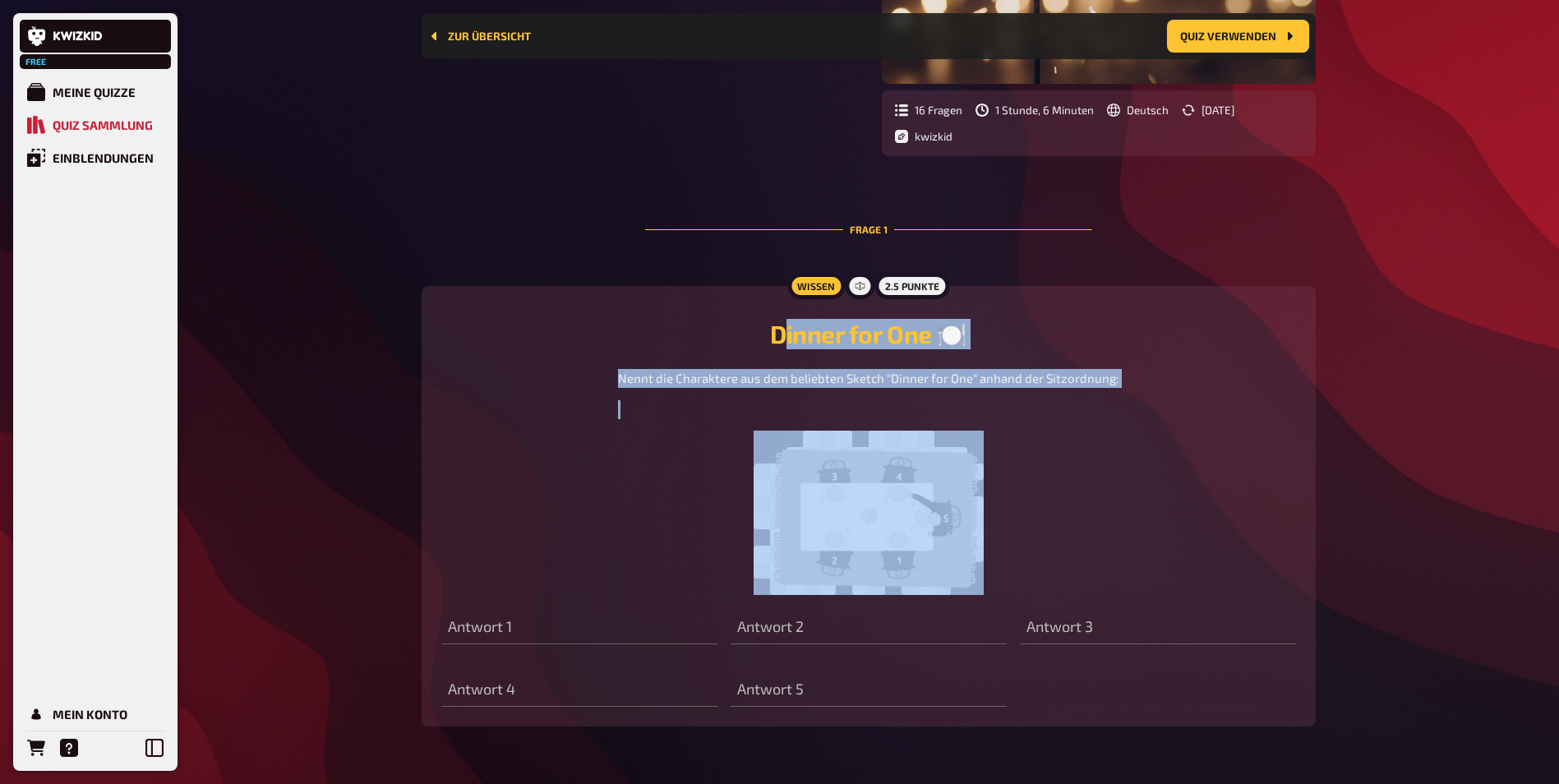
drag, startPoint x: 780, startPoint y: 327, endPoint x: 1105, endPoint y: 563, distance: 401.6
click at [1105, 563] on div "Dinner for One 🍽️ Nennt die Charaktere aus dem beliebten Sketch "Dinner for One…" at bounding box center [868, 456] width 855 height 276
drag, startPoint x: 1105, startPoint y: 563, endPoint x: 1084, endPoint y: 537, distance: 33.4
click at [1105, 563] on figure at bounding box center [868, 513] width 501 height 164
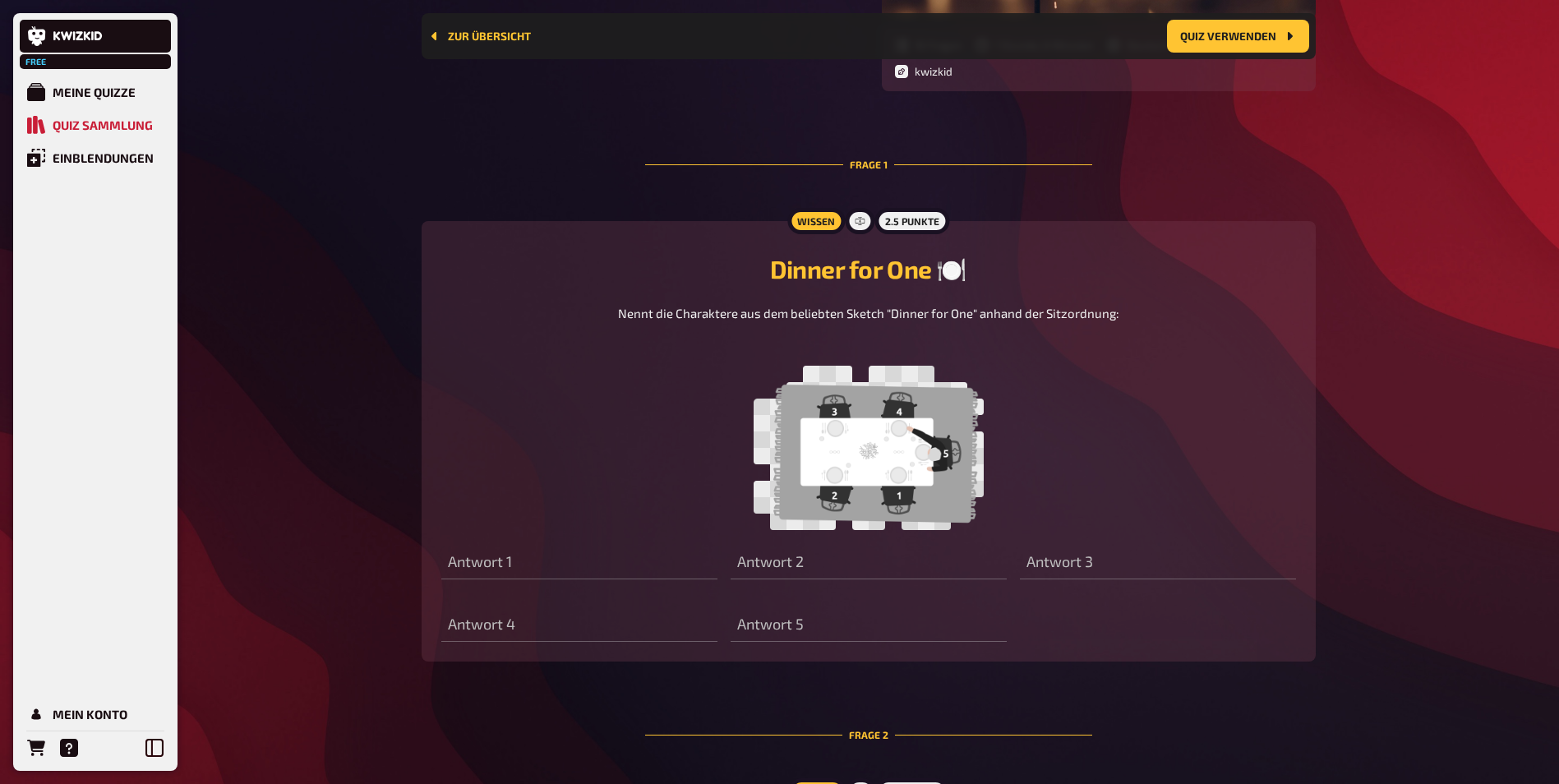
scroll to position [423, 0]
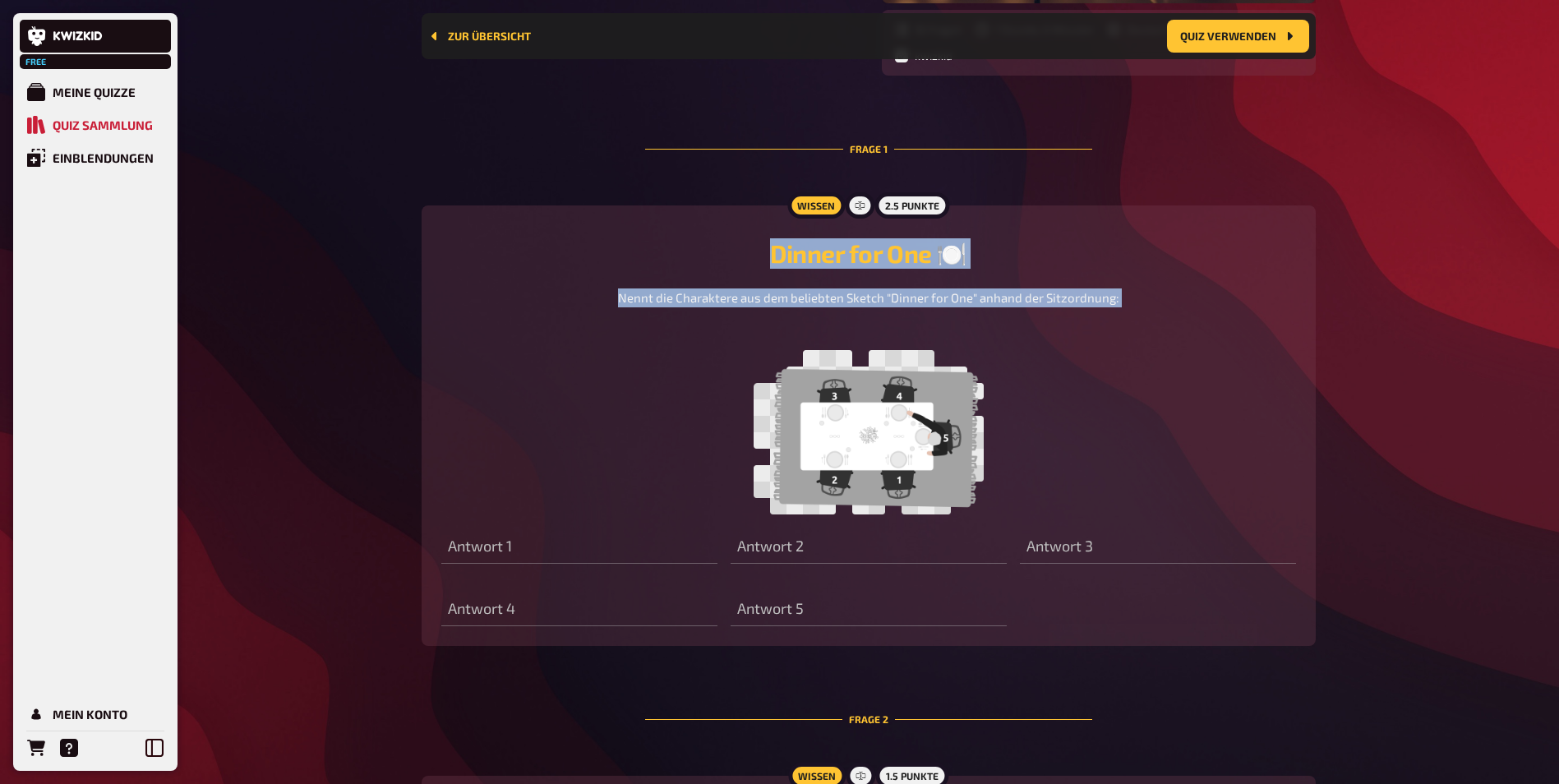
drag, startPoint x: 767, startPoint y: 263, endPoint x: 1209, endPoint y: 318, distance: 445.4
click at [1209, 318] on div "Dinner for One 🍽️ Nennt die Charaktere aus dem beliebten Sketch "Dinner for One…" at bounding box center [868, 376] width 855 height 276
click at [1209, 318] on div "Nennt die Charaktere aus dem beliebten Sketch "Dinner for One" anhand der Sitzo…" at bounding box center [868, 401] width 855 height 226
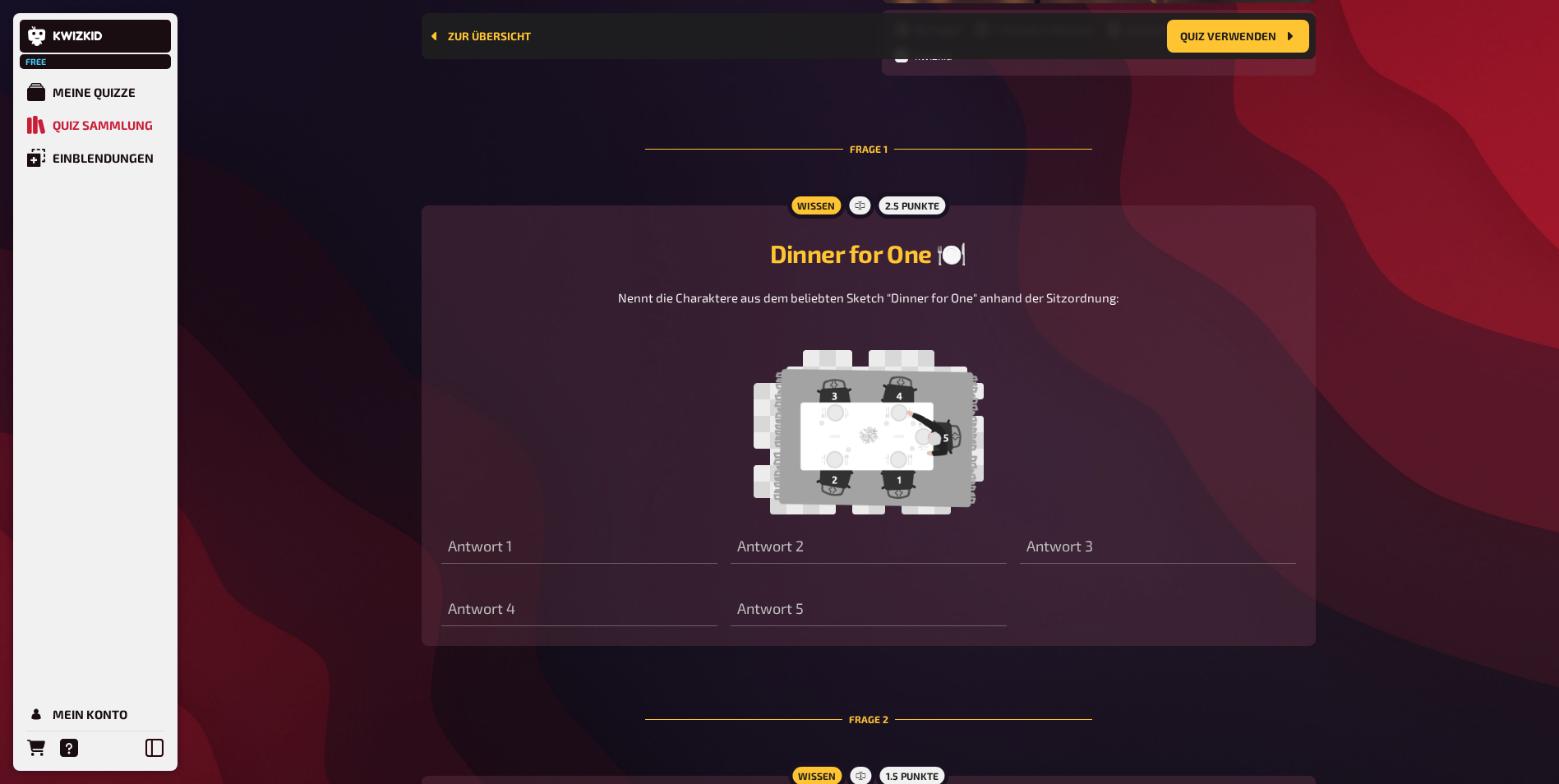
drag, startPoint x: 616, startPoint y: 303, endPoint x: 1148, endPoint y: 304, distance: 532.0
click at [1148, 304] on div "Nennt die Charaktere aus dem beliebten Sketch "Dinner for One" anhand der Sitzo…" at bounding box center [868, 401] width 855 height 226
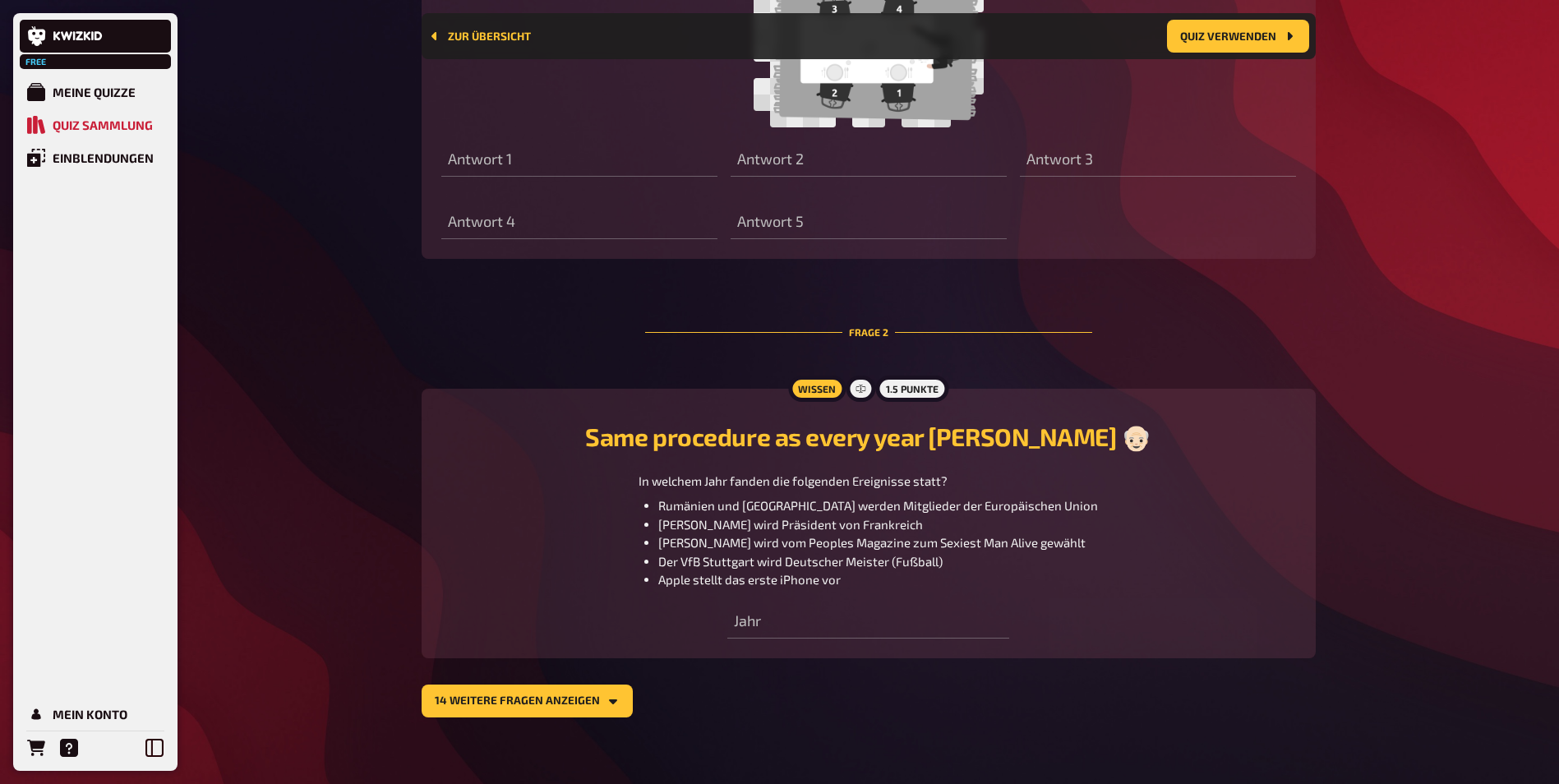
scroll to position [828, 0]
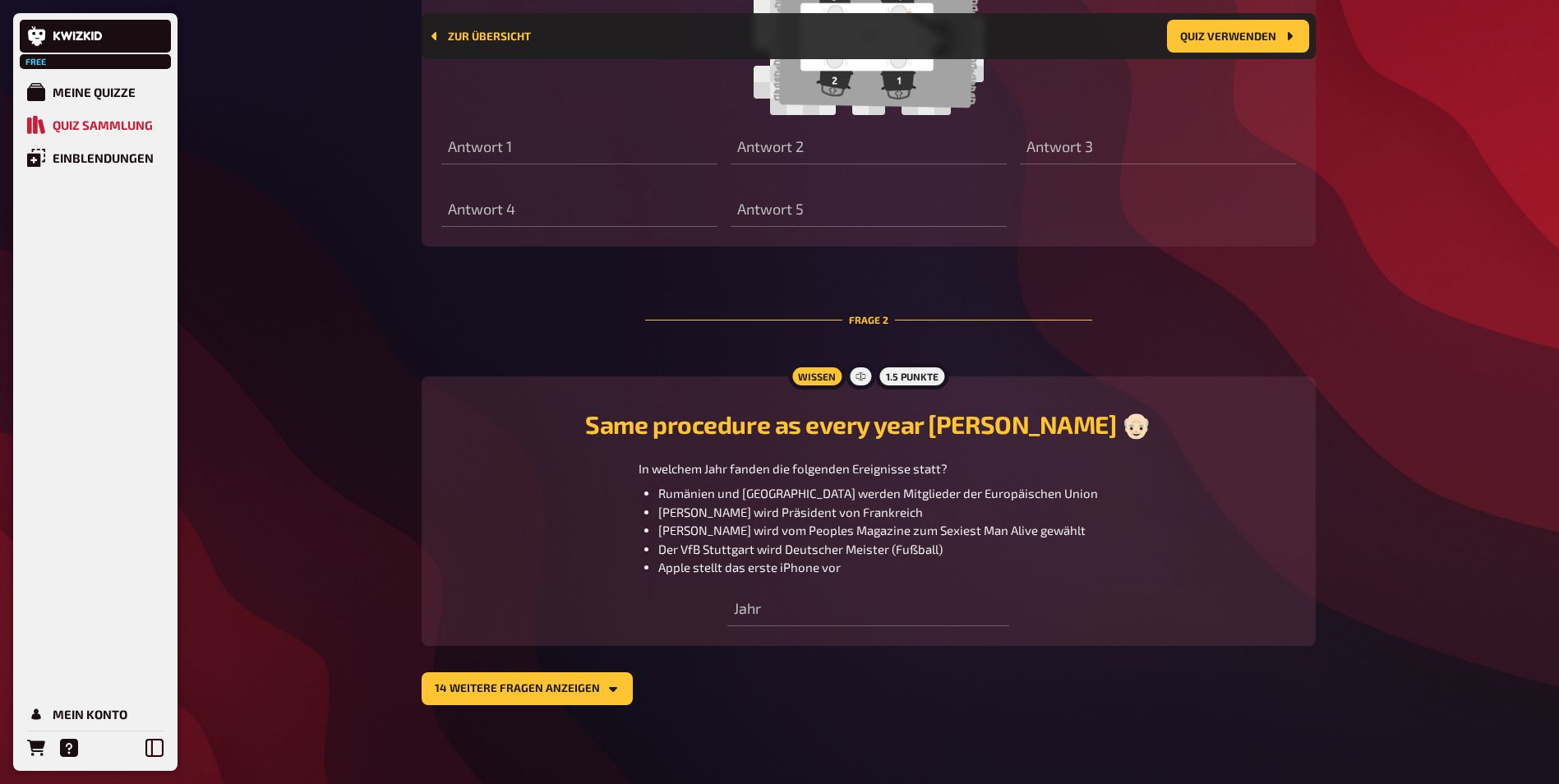
click at [534, 667] on section "Frage 1 Wissen 2.5 Punkte Dinner for One 🍽️ Nennt die Charaktere aus dem belieb…" at bounding box center [868, 204] width 894 height 1002
click at [557, 693] on button "14 weitere Fragen anzeigen" at bounding box center [527, 688] width 211 height 33
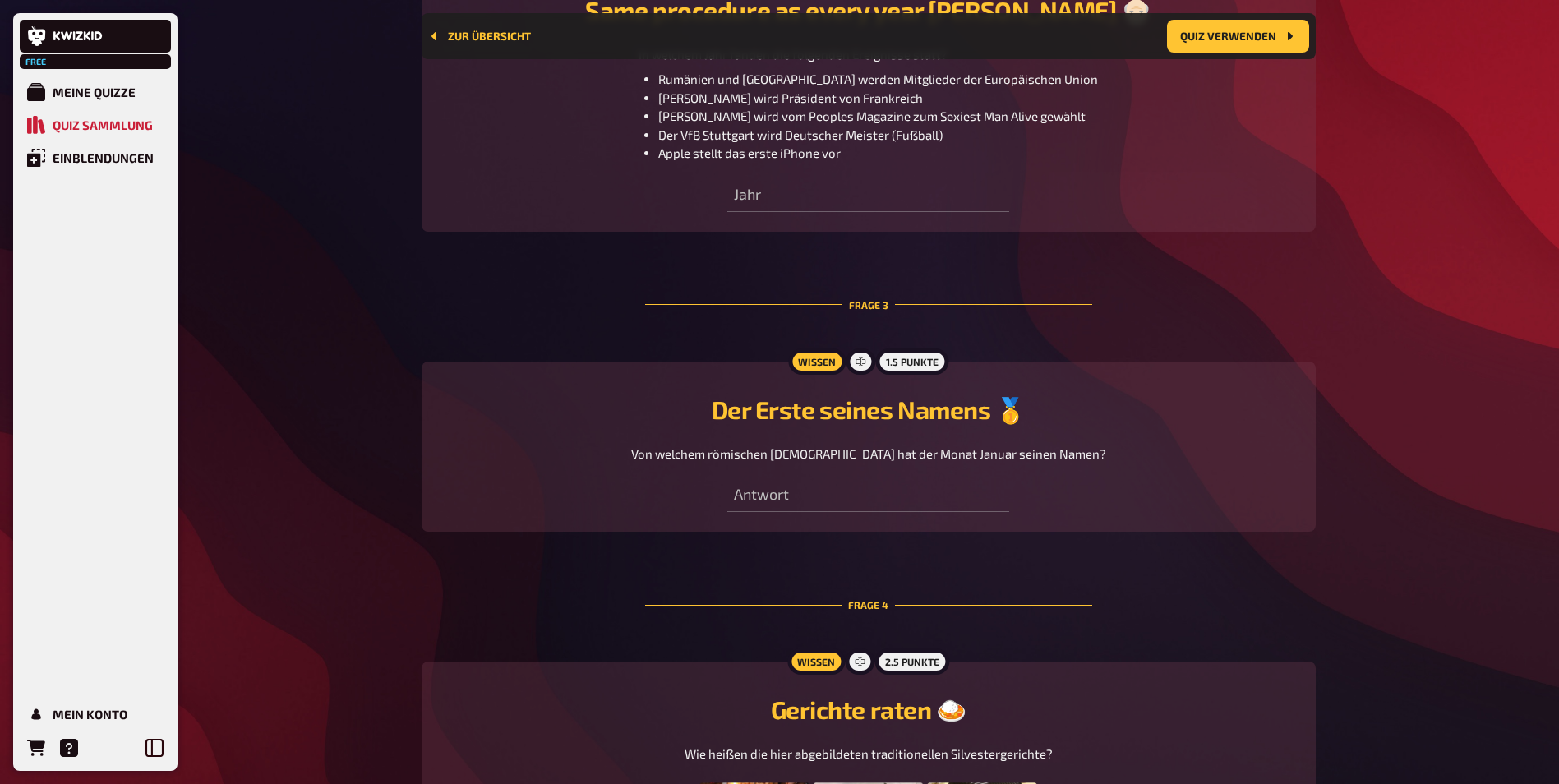
scroll to position [1239, 0]
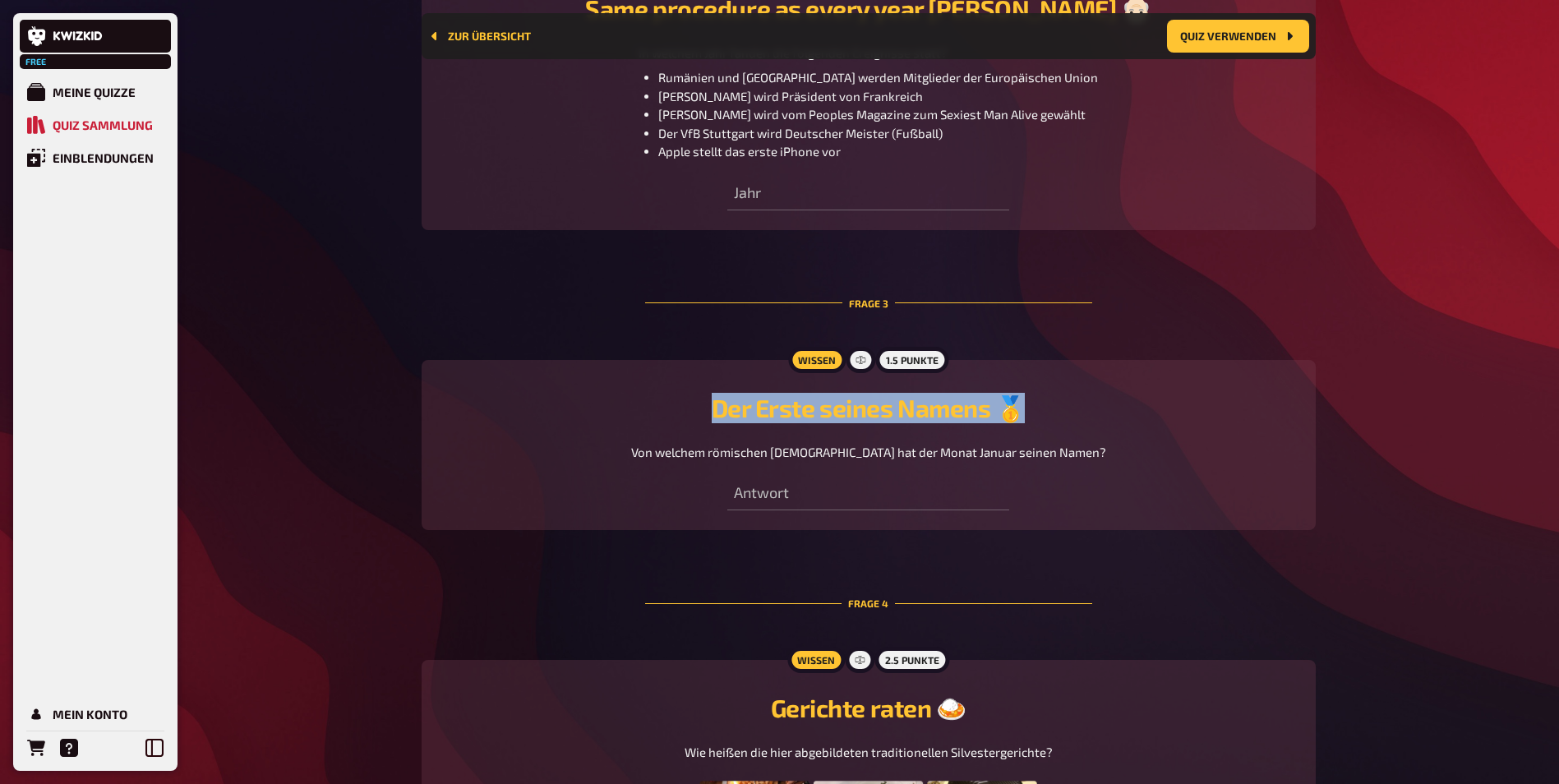
drag, startPoint x: 699, startPoint y: 417, endPoint x: 1095, endPoint y: 421, distance: 396.0
click at [1095, 421] on h2 "Der Erste seines Namens 🥇" at bounding box center [868, 408] width 855 height 30
drag, startPoint x: 1095, startPoint y: 421, endPoint x: 980, endPoint y: 427, distance: 115.2
click at [1095, 421] on h2 "Der Erste seines Namens 🥇" at bounding box center [868, 408] width 855 height 30
drag, startPoint x: 708, startPoint y: 413, endPoint x: 1128, endPoint y: 413, distance: 420.0
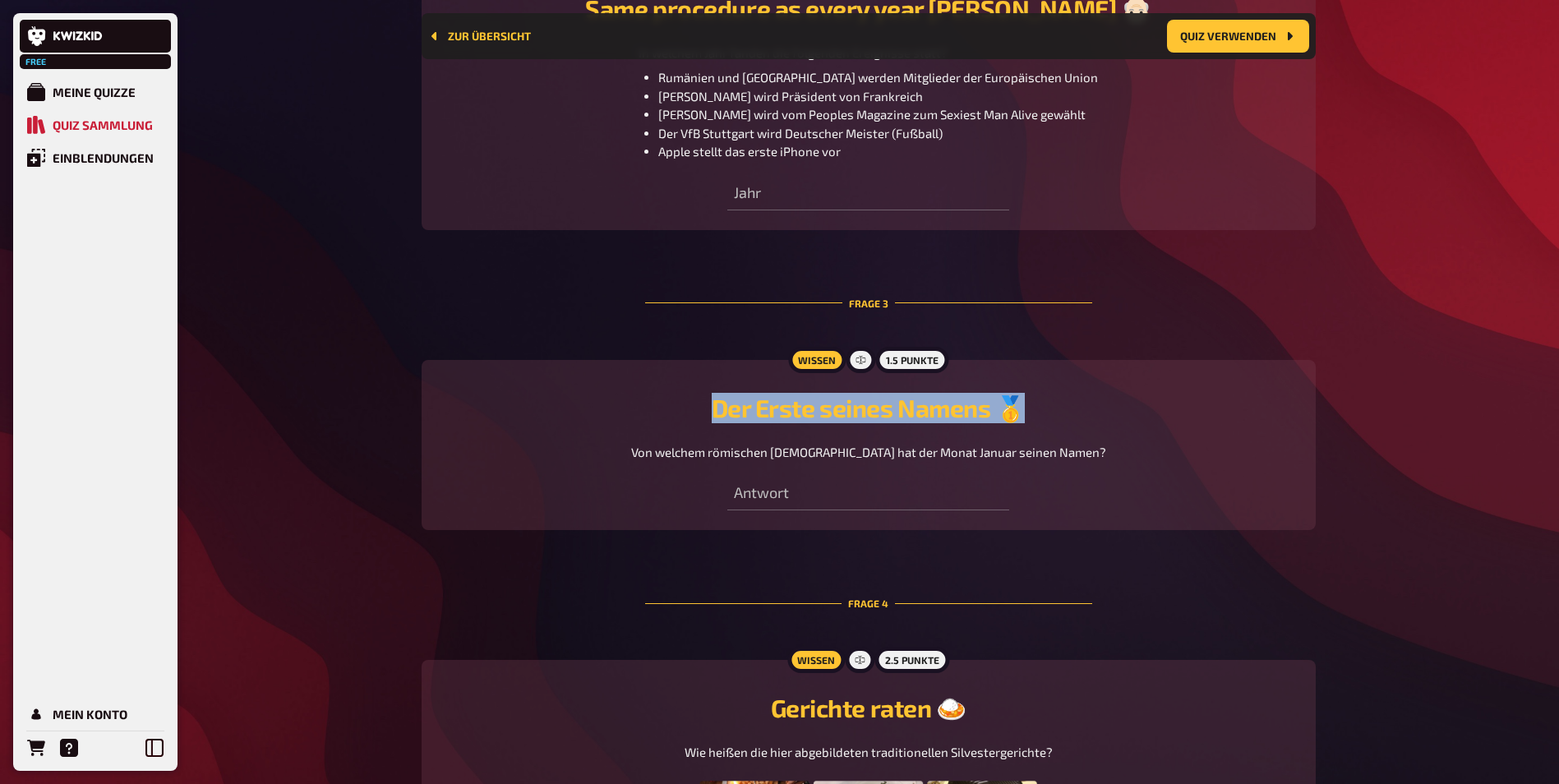
click at [1128, 413] on h2 "Der Erste seines Namens 🥇" at bounding box center [868, 408] width 855 height 30
drag, startPoint x: 1128, startPoint y: 413, endPoint x: 1123, endPoint y: 421, distance: 9.4
click at [1128, 413] on h2 "Der Erste seines Namens 🥇" at bounding box center [868, 408] width 855 height 30
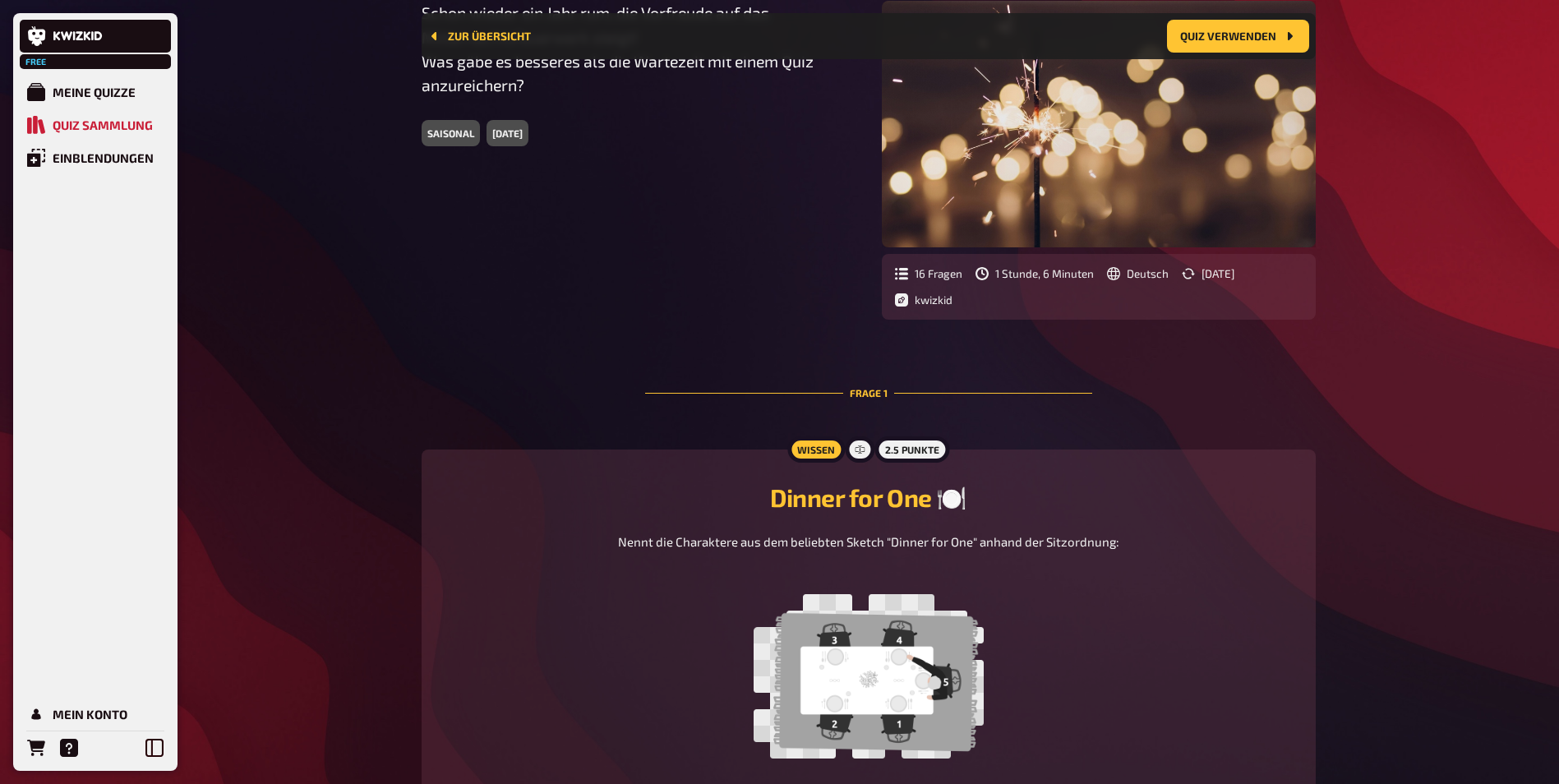
scroll to position [178, 0]
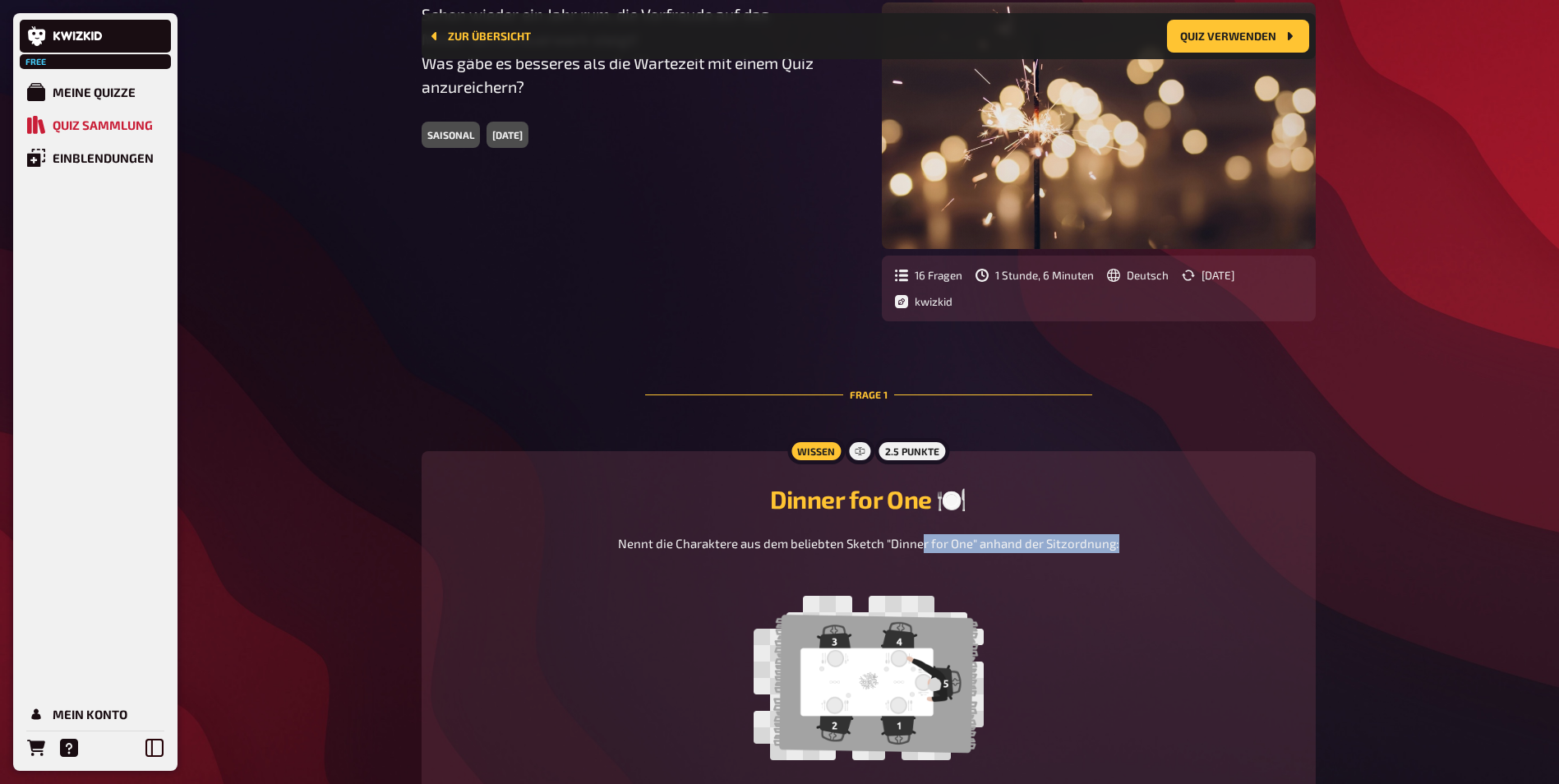
drag, startPoint x: 922, startPoint y: 537, endPoint x: 1115, endPoint y: 537, distance: 193.0
click at [1115, 537] on p "Nennt die Charaktere aus dem beliebten Sketch "Dinner for One" anhand der Sitzo…" at bounding box center [868, 543] width 501 height 19
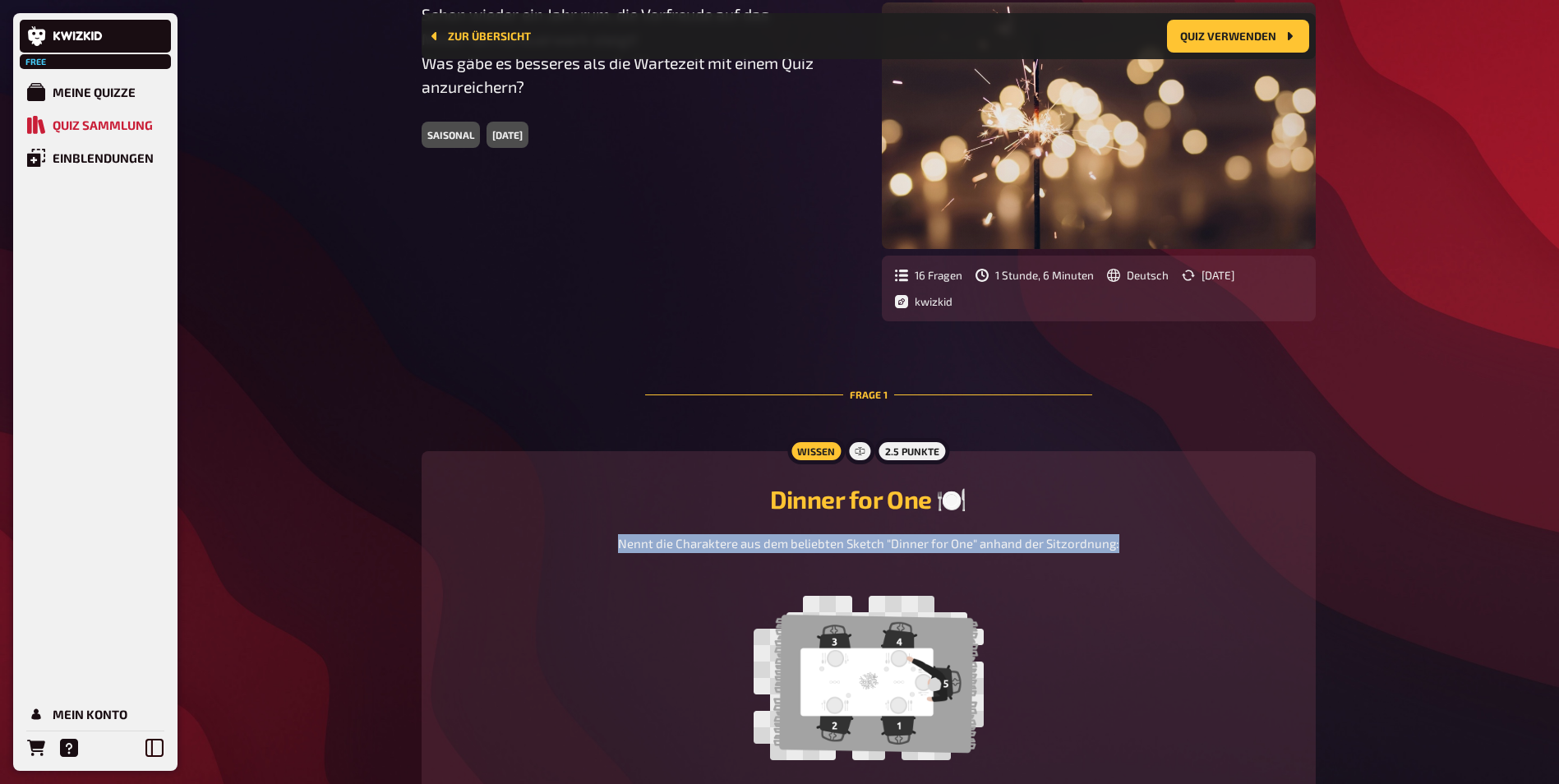
drag, startPoint x: 1115, startPoint y: 537, endPoint x: 871, endPoint y: 538, distance: 244.0
click at [910, 538] on p "Nennt die Charaktere aus dem beliebten Sketch "Dinner for One" anhand der Sitzo…" at bounding box center [868, 543] width 501 height 19
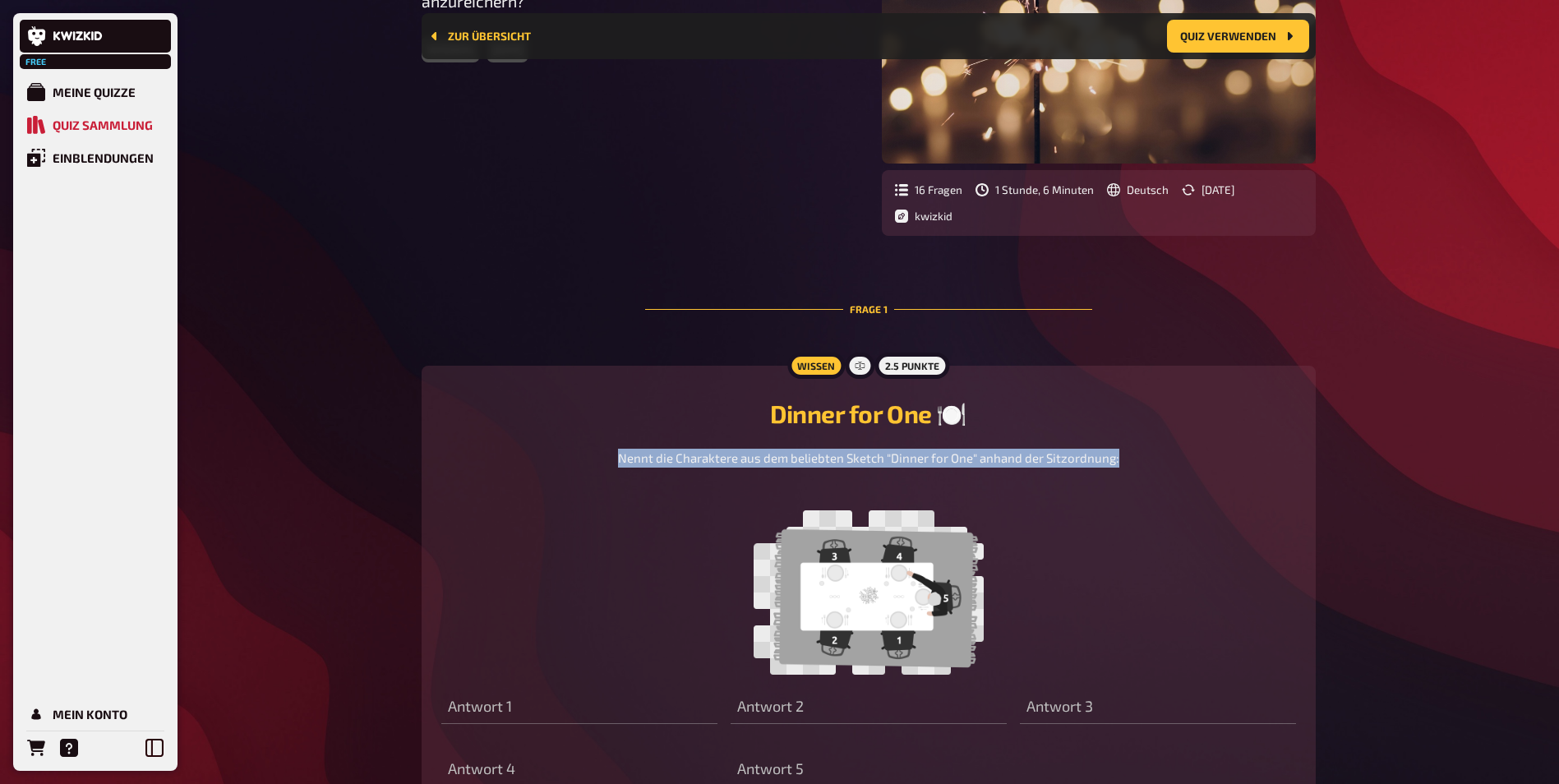
scroll to position [342, 0]
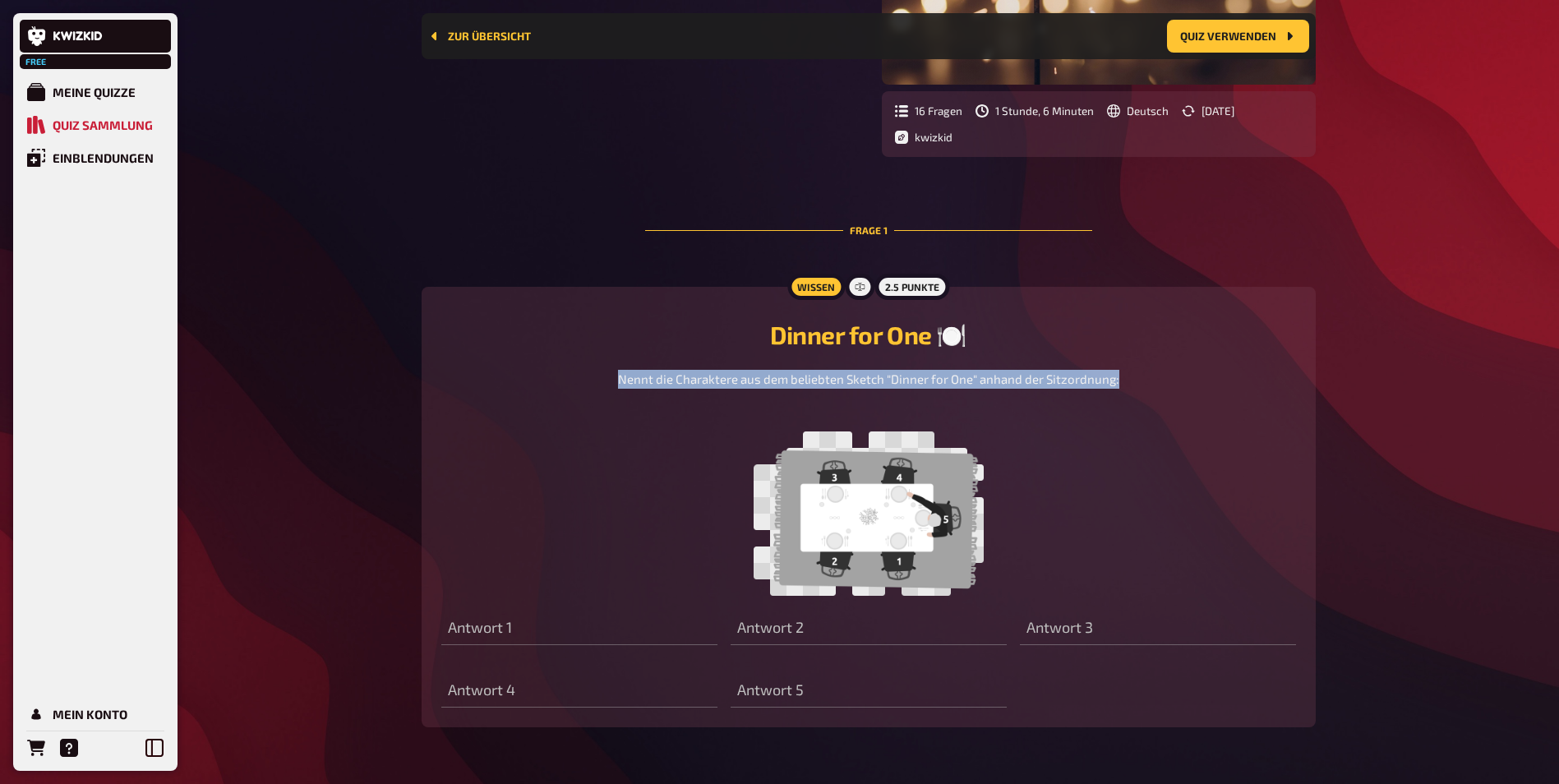
click at [1054, 386] on span "Nennt die Charaktere aus dem beliebten Sketch "Dinner for One" anhand der Sitzo…" at bounding box center [868, 379] width 501 height 15
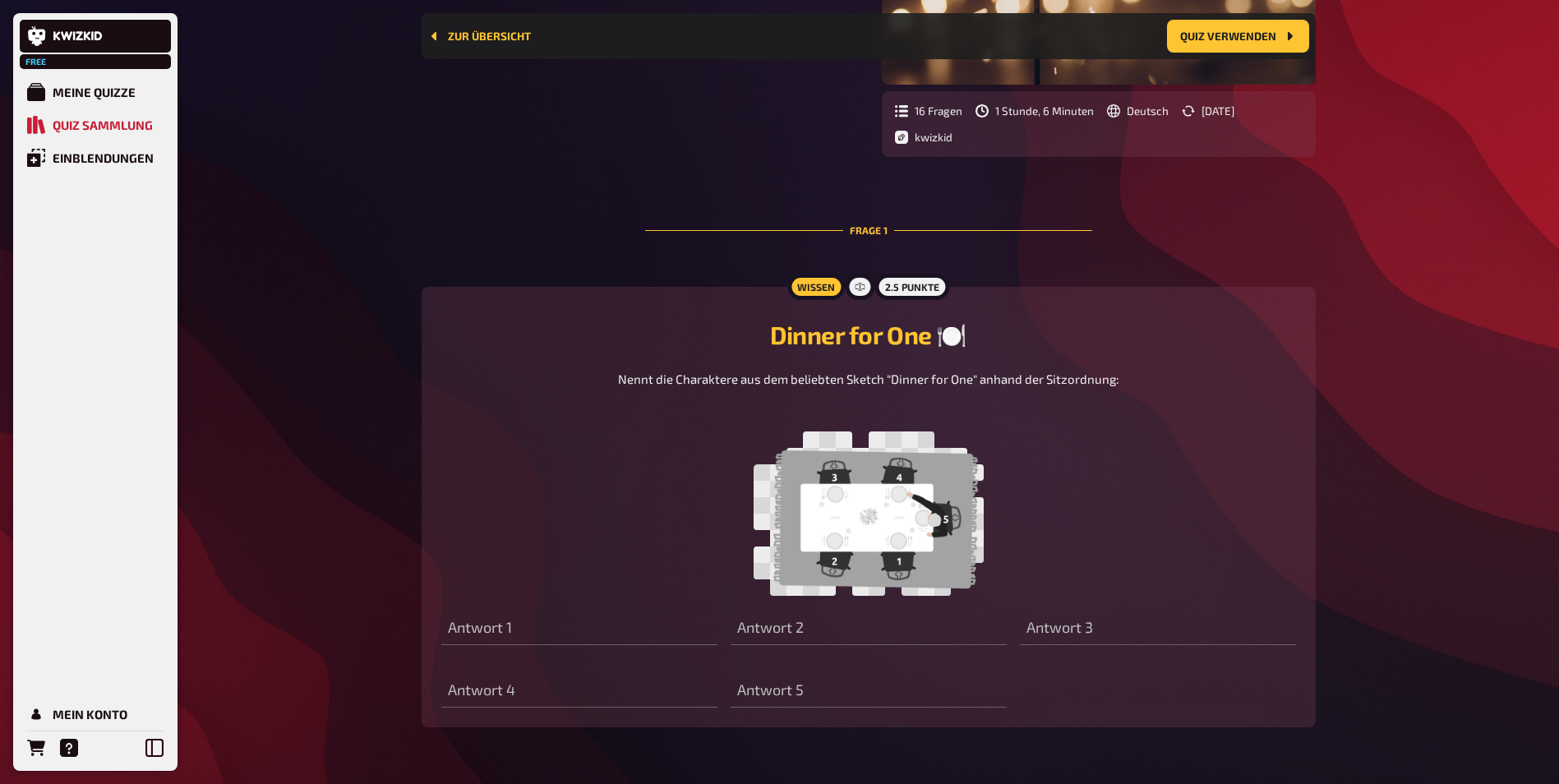
click at [887, 572] on img at bounding box center [869, 513] width 230 height 164
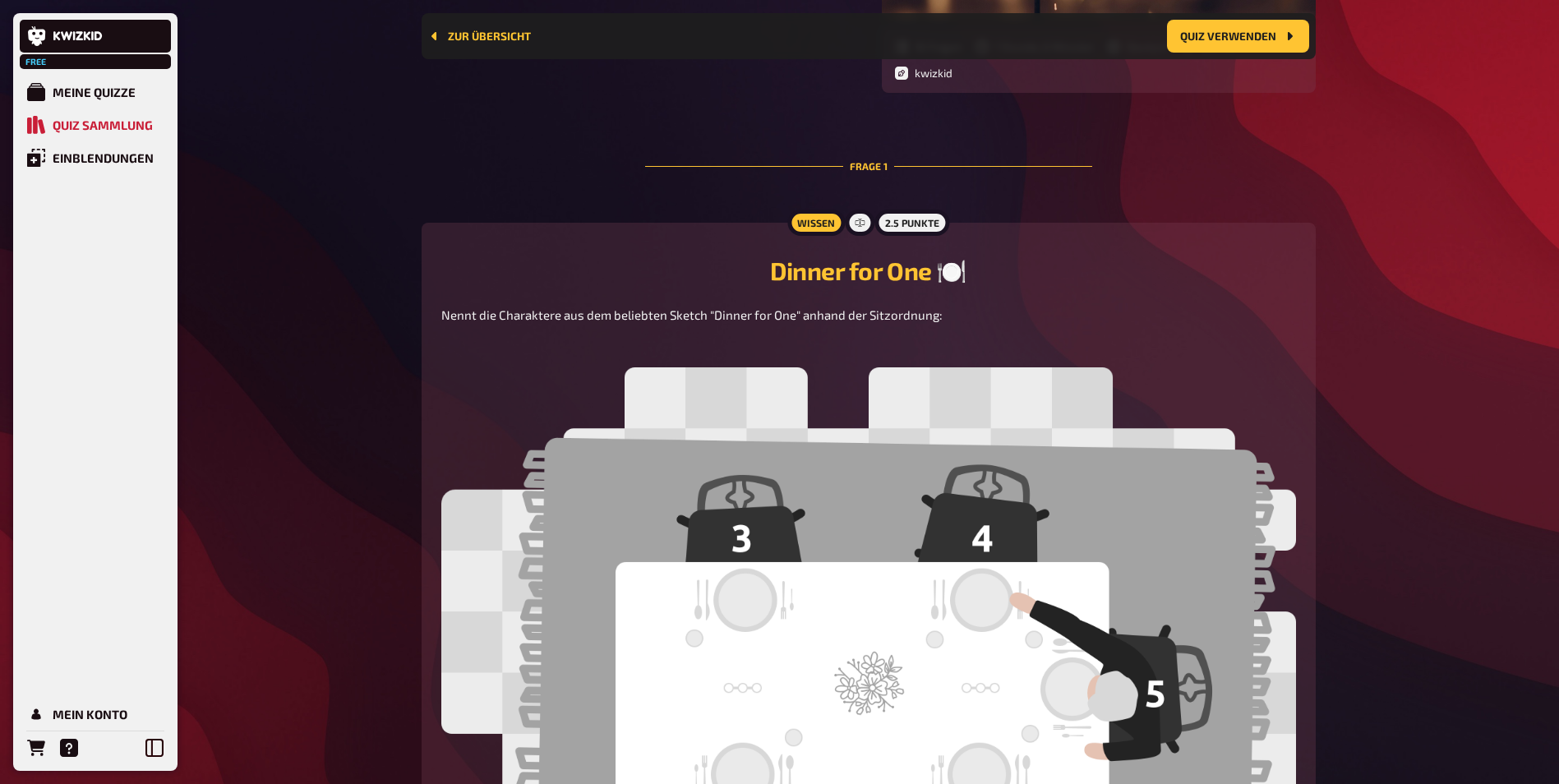
scroll to position [506, 0]
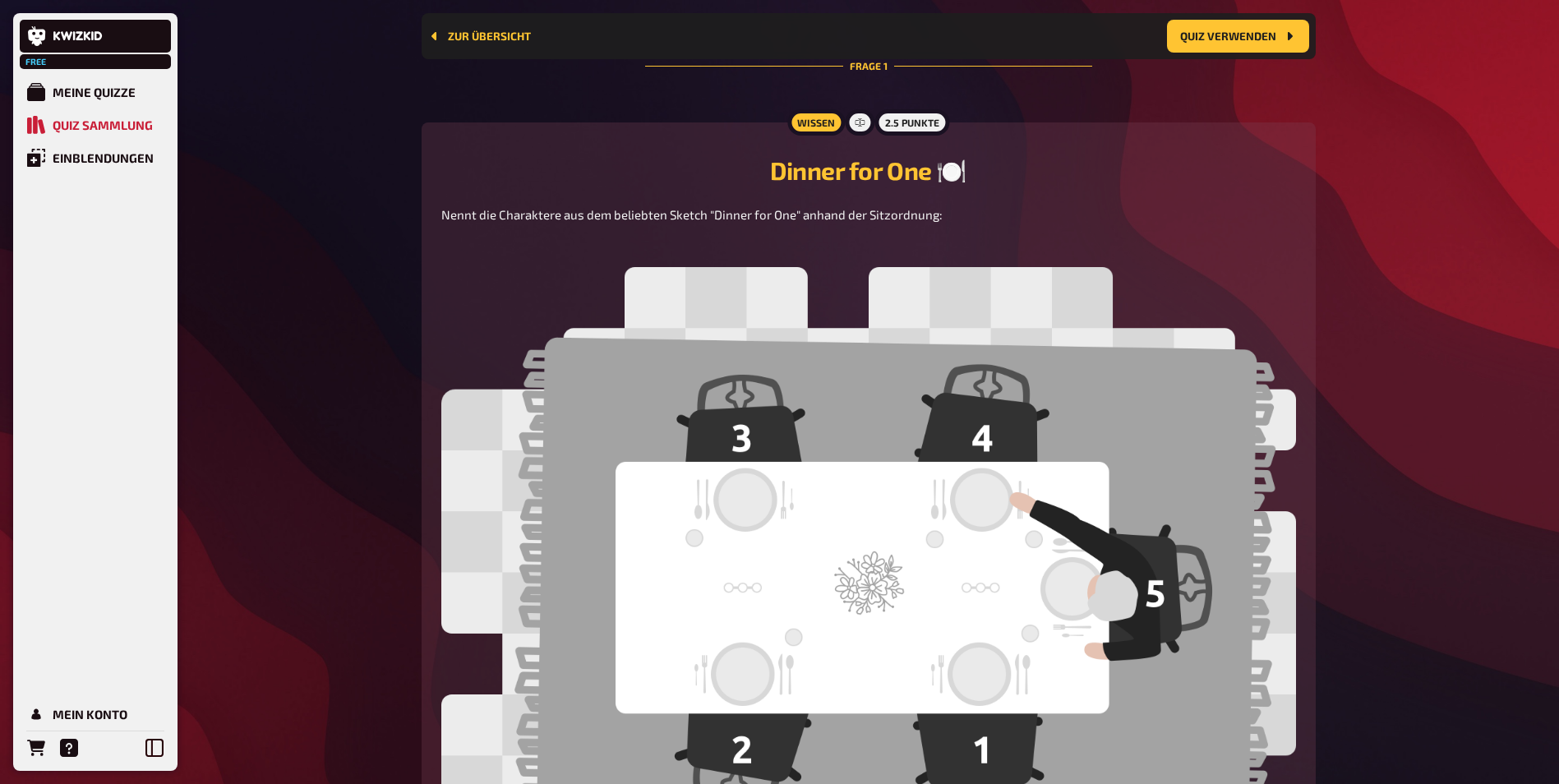
click at [943, 612] on img at bounding box center [868, 572] width 855 height 611
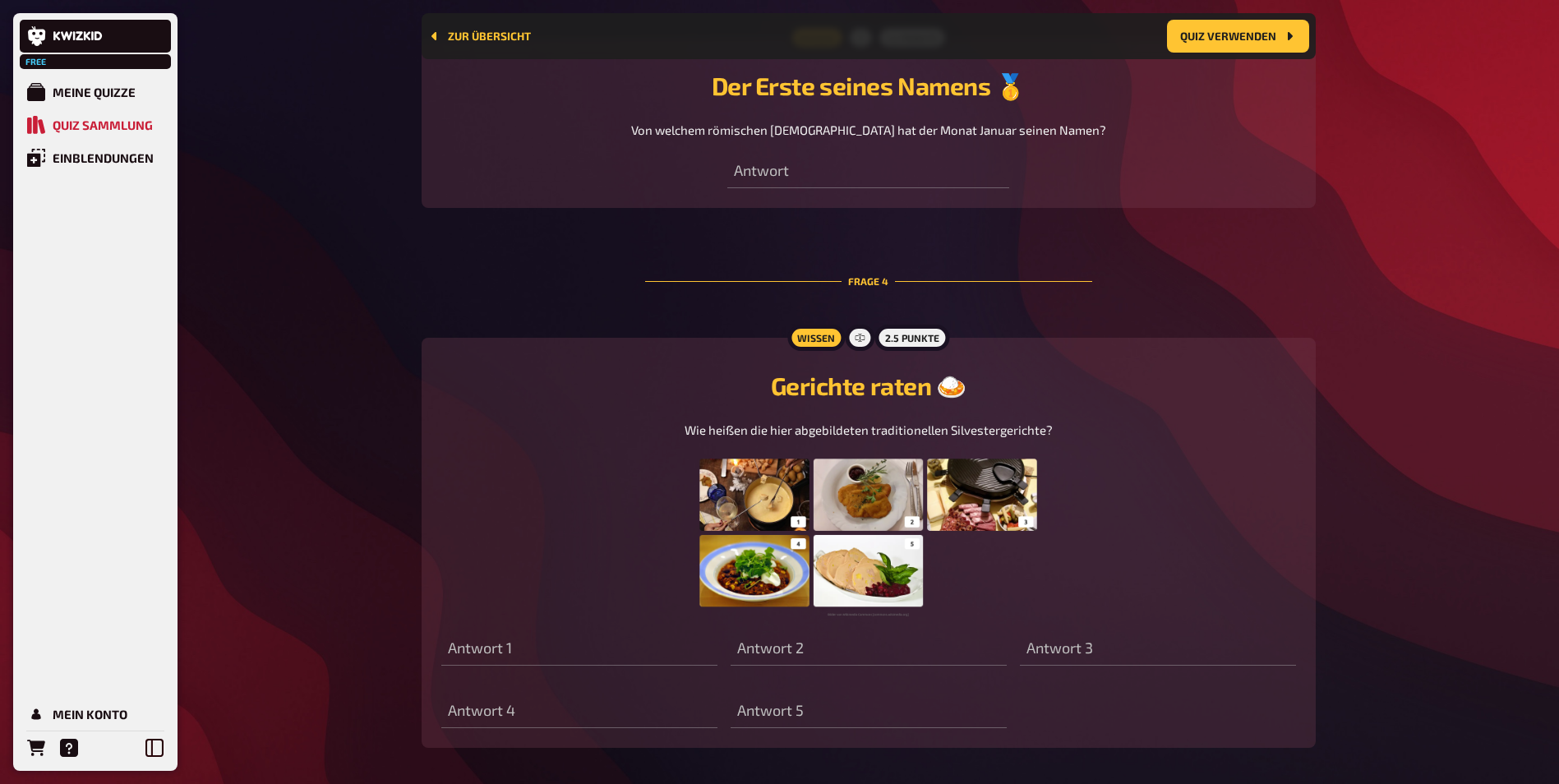
scroll to position [1574, 0]
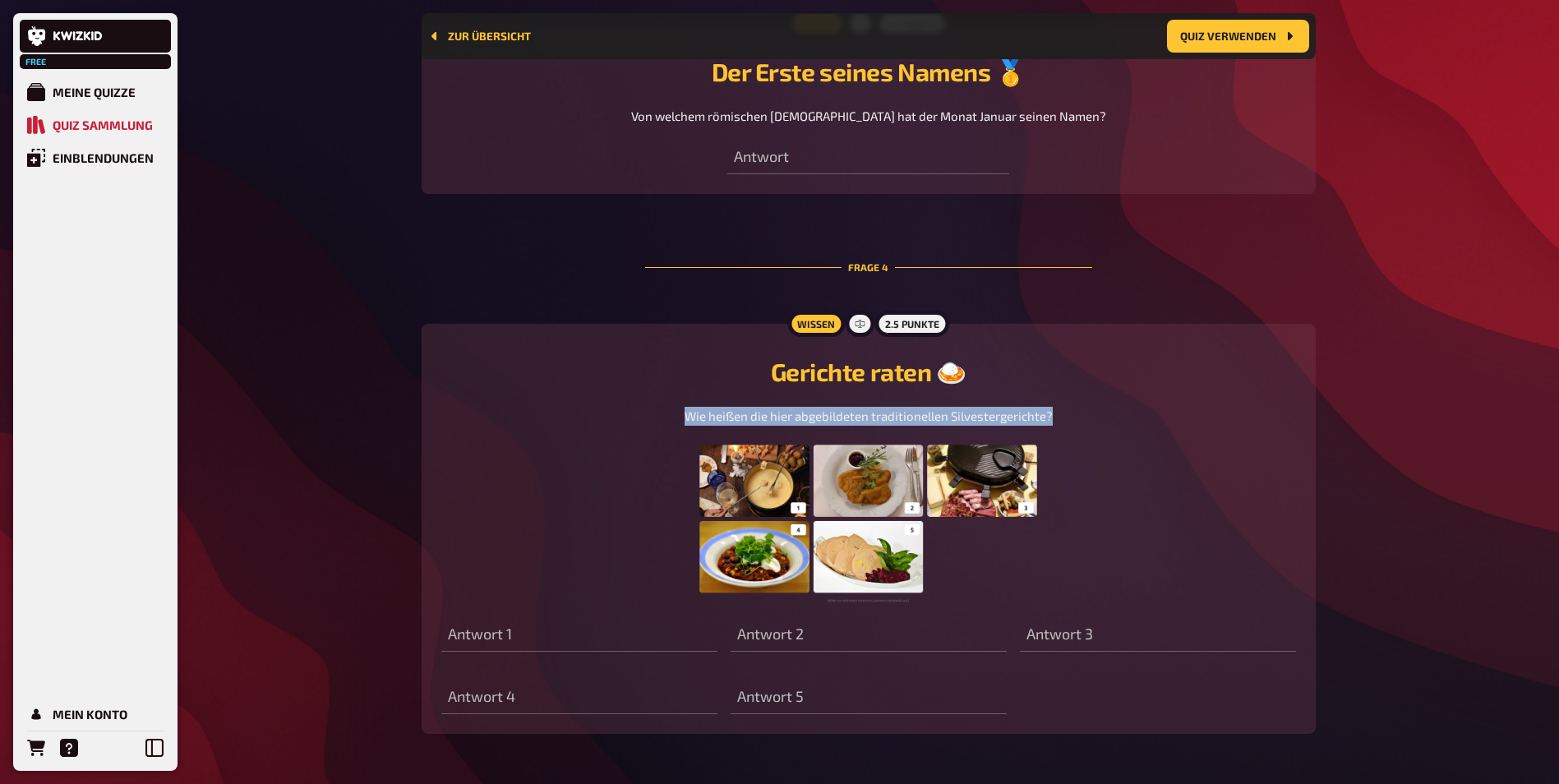
drag, startPoint x: 684, startPoint y: 423, endPoint x: 1093, endPoint y: 428, distance: 409.0
click at [1093, 428] on div "Wie heißen die hier abgebildeten traditionellen Silvestergerichte?" at bounding box center [868, 504] width 855 height 196
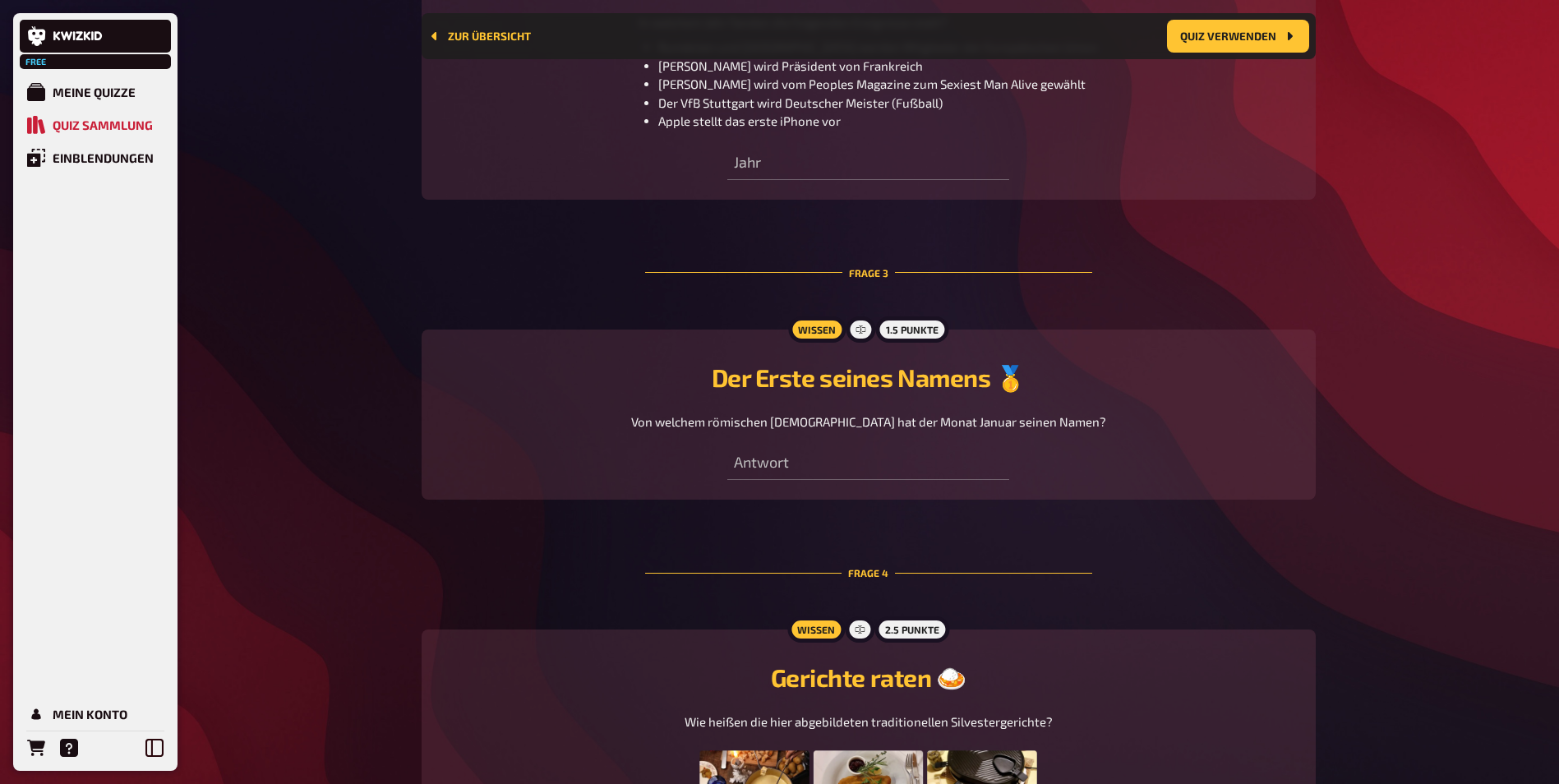
scroll to position [1246, 0]
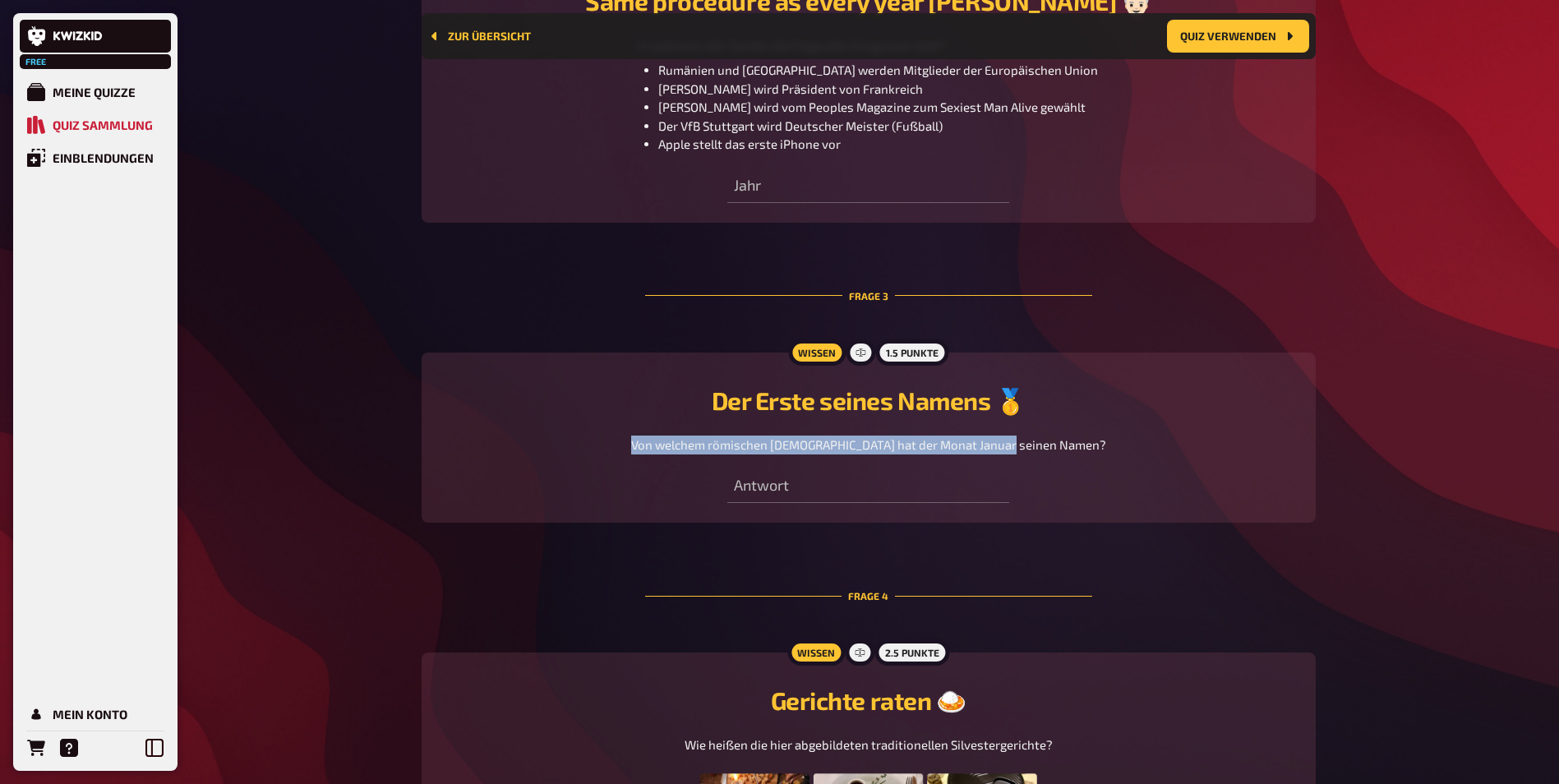
drag, startPoint x: 676, startPoint y: 451, endPoint x: 1113, endPoint y: 459, distance: 437.1
click at [1113, 455] on div "Von welchem römischen [DEMOGRAPHIC_DATA] hat der Monat Januar seinen Namen?" at bounding box center [868, 445] width 855 height 19
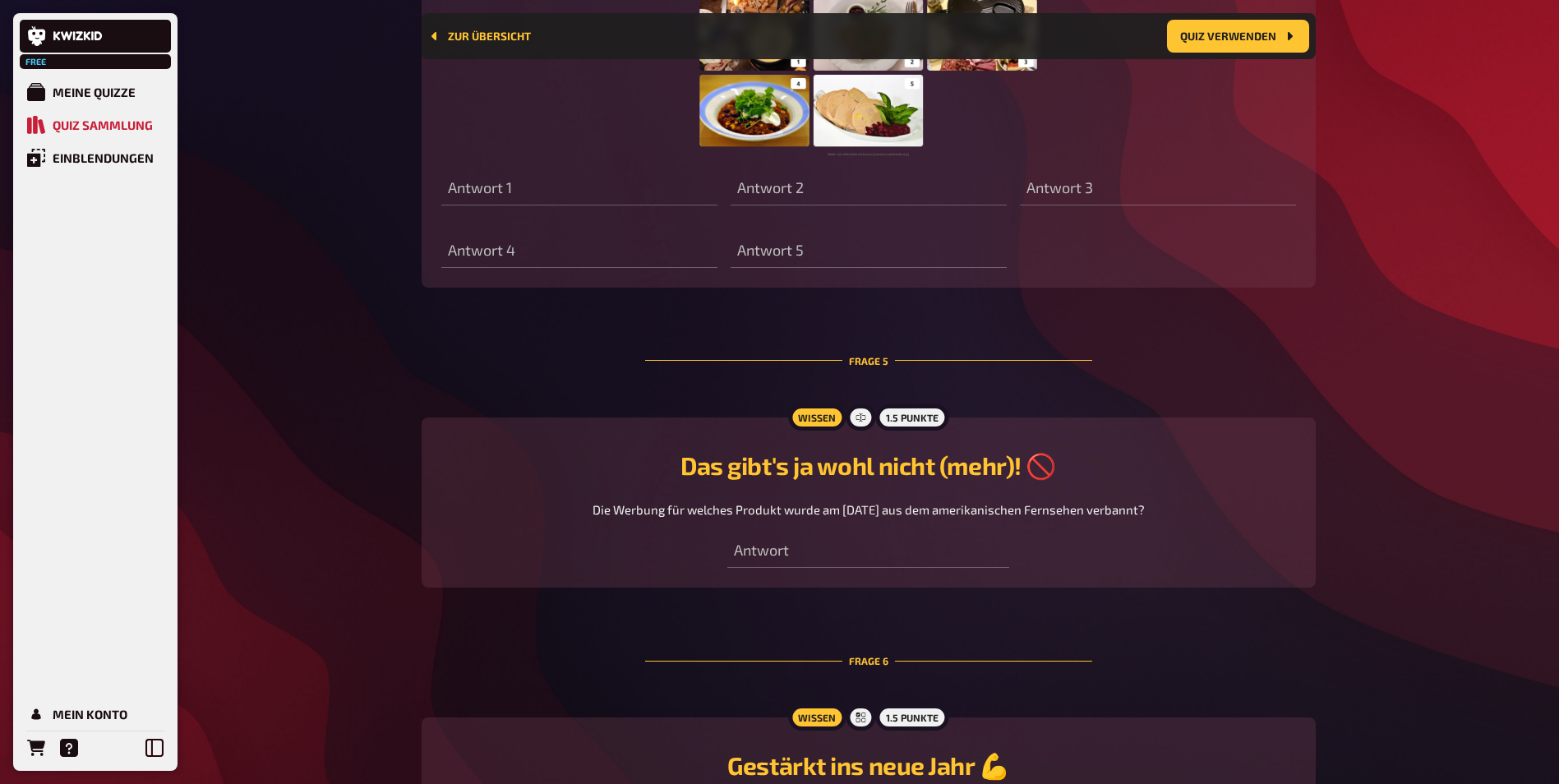
scroll to position [2149, 0]
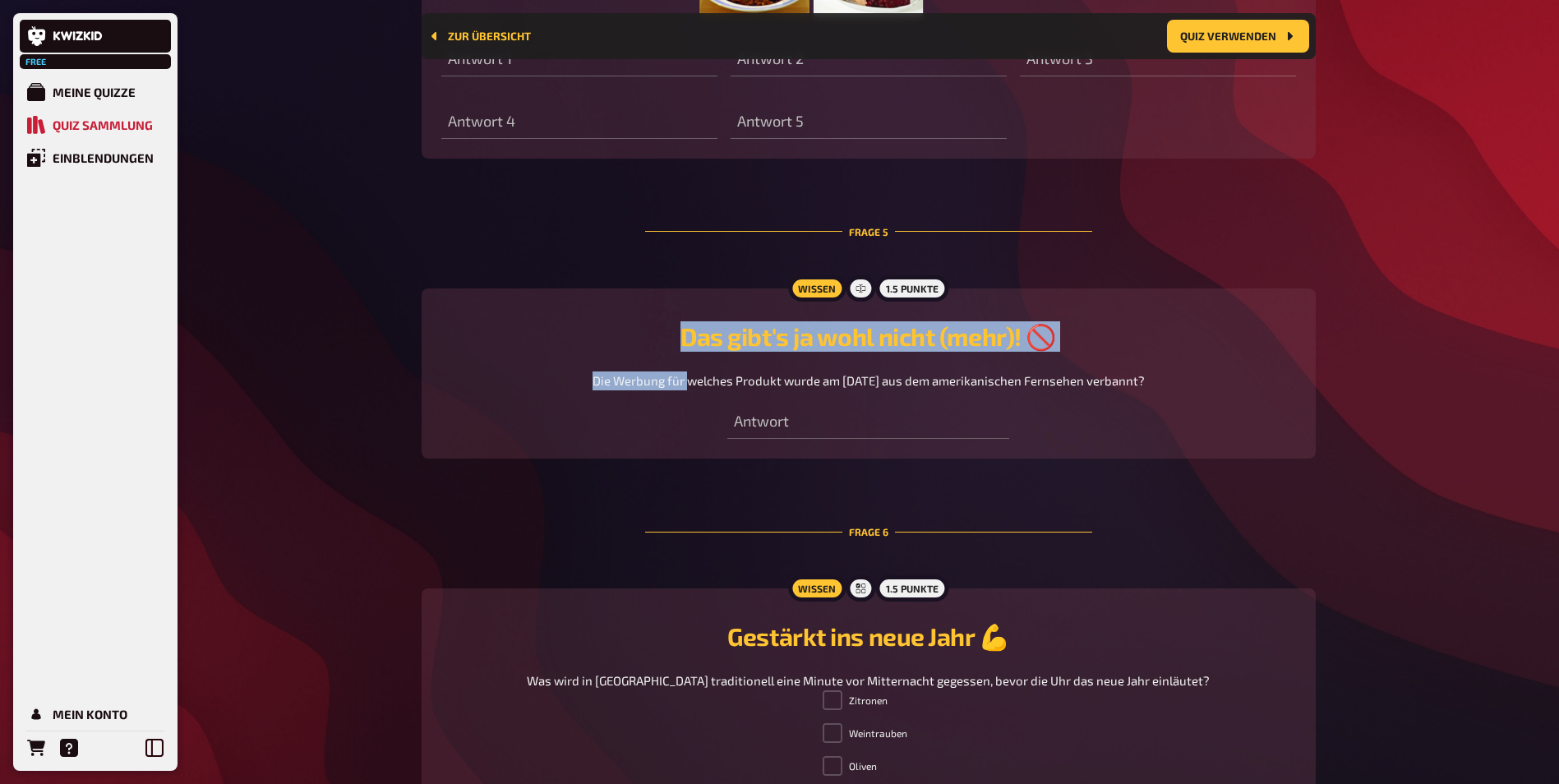
drag, startPoint x: 678, startPoint y: 354, endPoint x: 674, endPoint y: 379, distance: 25.3
click at [674, 379] on div "Das gibt's ja wohl nicht (mehr)! 🚫 Die Werbung für welches Produkt wurde am [DA…" at bounding box center [868, 355] width 855 height 69
drag, startPoint x: 674, startPoint y: 379, endPoint x: 568, endPoint y: 393, distance: 106.9
click at [674, 379] on div "Das gibt's ja wohl nicht (mehr)! 🚫 Die Werbung für welches Produkt wurde am [DA…" at bounding box center [868, 355] width 855 height 69
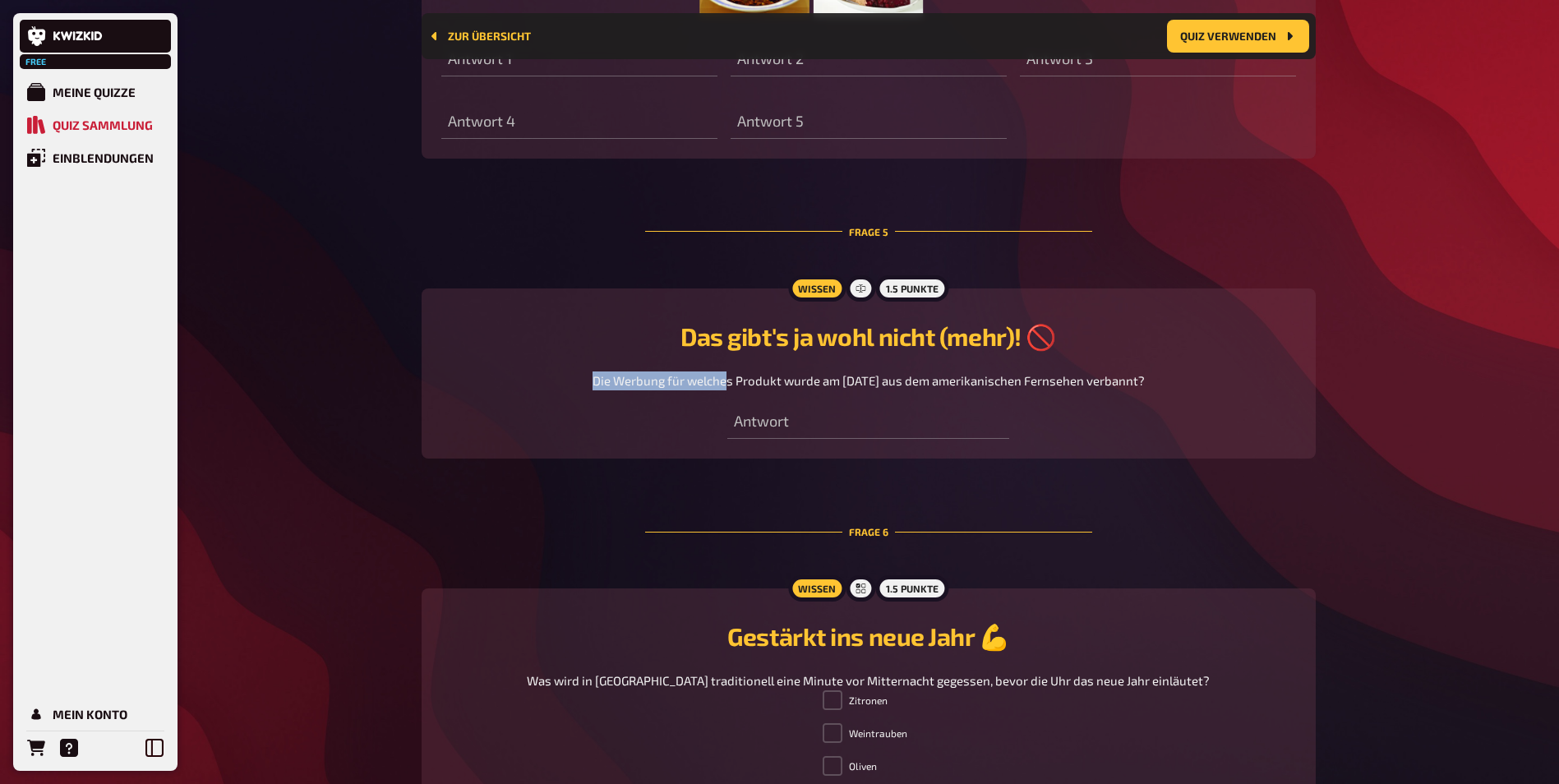
drag, startPoint x: 571, startPoint y: 392, endPoint x: 711, endPoint y: 383, distance: 140.3
click at [711, 383] on div "Die Werbung für welches Produkt wurde am [DATE] aus dem amerikanischen Fernsehe…" at bounding box center [868, 380] width 855 height 19
click at [711, 383] on p "Die Werbung für welches Produkt wurde am [DATE] aus dem amerikanischen Fernsehe…" at bounding box center [868, 380] width 552 height 19
drag, startPoint x: 579, startPoint y: 393, endPoint x: 1170, endPoint y: 393, distance: 591.0
click at [1170, 390] on div "Die Werbung für welches Produkt wurde am [DATE] aus dem amerikanischen Fernsehe…" at bounding box center [868, 380] width 855 height 19
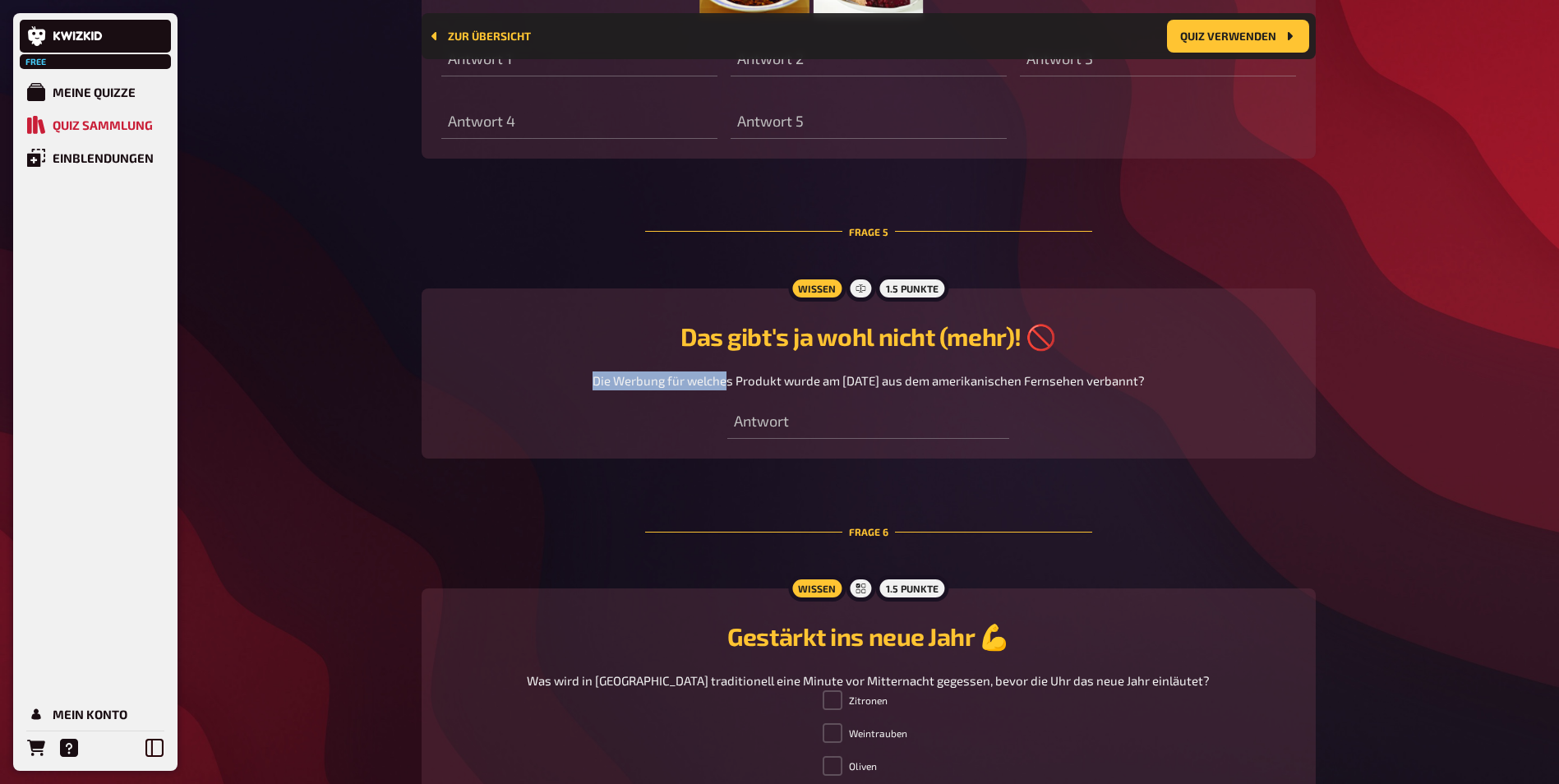
click at [1170, 390] on div "Die Werbung für welches Produkt wurde am [DATE] aus dem amerikanischen Fernsehe…" at bounding box center [868, 380] width 855 height 19
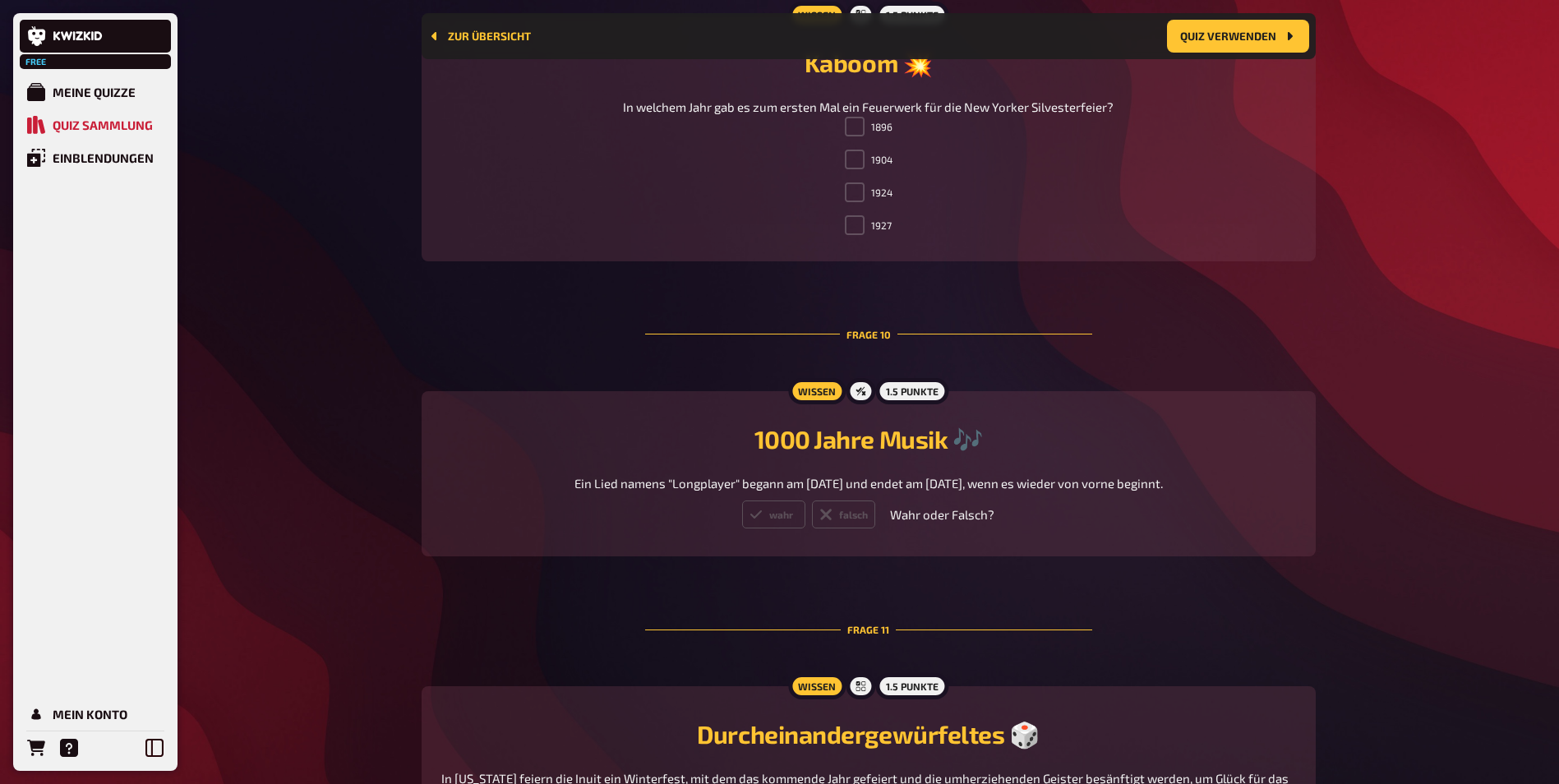
scroll to position [6476, 0]
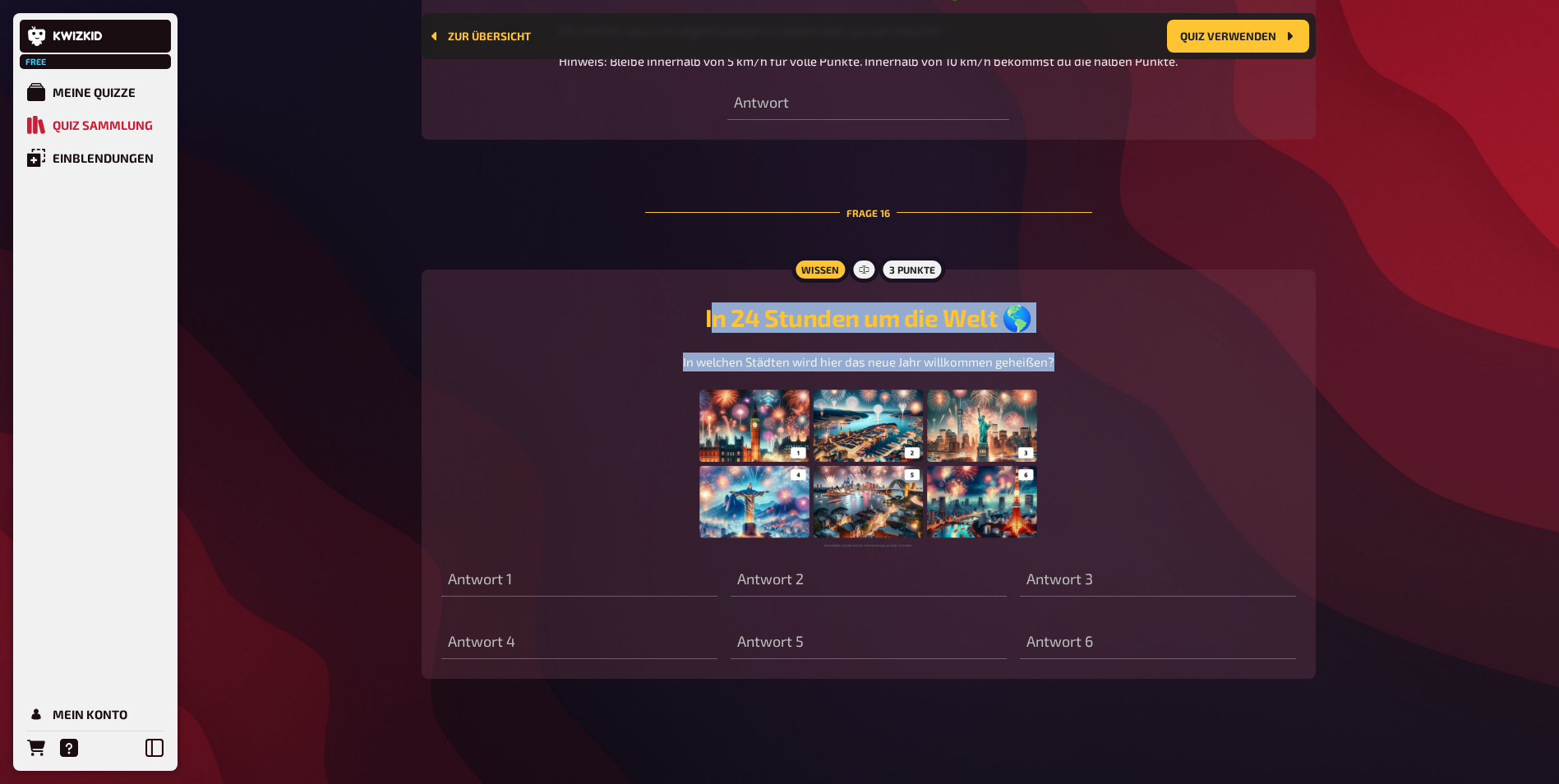
drag, startPoint x: 708, startPoint y: 321, endPoint x: 1111, endPoint y: 358, distance: 404.7
click at [1111, 358] on div "In 24 Stunden um die Welt 🌎 In welchen Städten wird hier das neue Jahr willkomm…" at bounding box center [868, 425] width 855 height 246
click at [1111, 358] on div "In welchen Städten wird hier das neue Jahr willkommen geheißen?" at bounding box center [868, 450] width 855 height 196
drag, startPoint x: 914, startPoint y: 334, endPoint x: 669, endPoint y: 304, distance: 246.8
click at [669, 304] on div "In 24 Stunden um die Welt 🌎 In welchen Städten wird hier das neue Jahr willkomm…" at bounding box center [868, 425] width 855 height 246
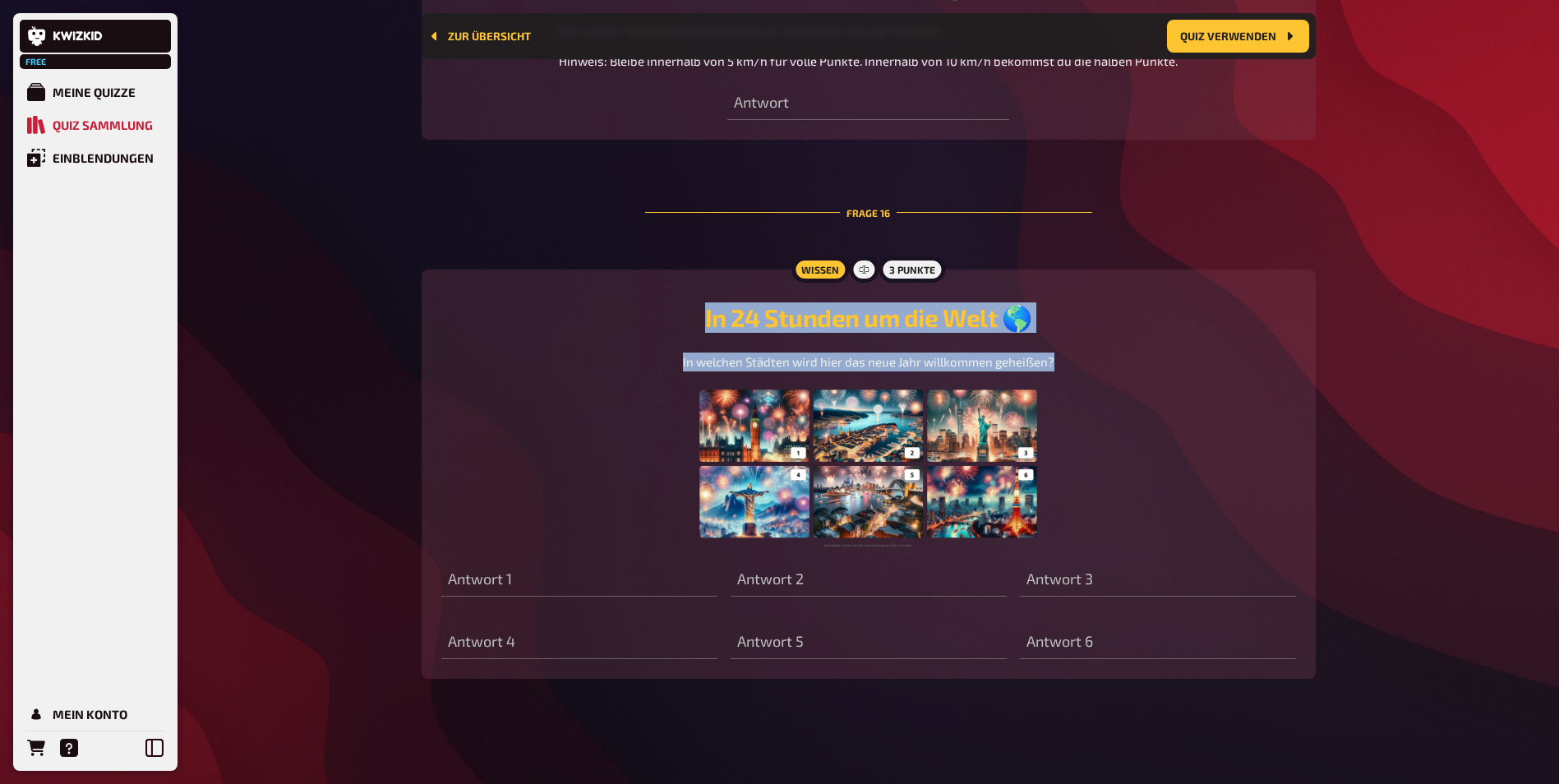
click at [669, 304] on h2 "In 24 Stunden um die Welt 🌎" at bounding box center [868, 318] width 855 height 30
drag, startPoint x: 691, startPoint y: 307, endPoint x: 1123, endPoint y: 355, distance: 434.7
click at [1123, 355] on div "In 24 Stunden um die Welt 🌎 In welchen Städten wird hier das neue Jahr willkomm…" at bounding box center [868, 425] width 855 height 246
drag, startPoint x: 1123, startPoint y: 355, endPoint x: 1116, endPoint y: 365, distance: 12.2
click at [1123, 355] on div "In welchen Städten wird hier das neue Jahr willkommen geheißen?" at bounding box center [868, 450] width 855 height 196
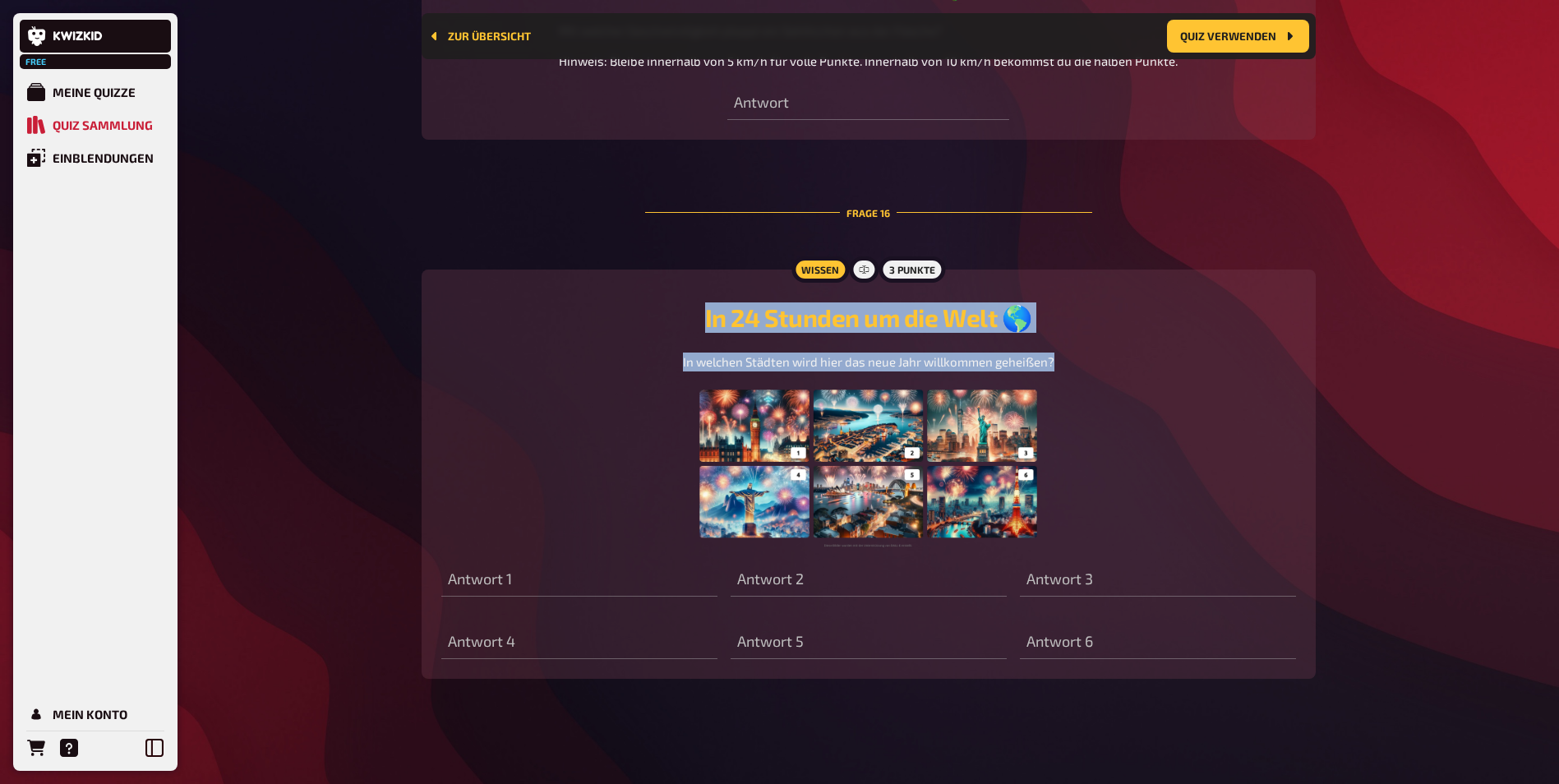
drag, startPoint x: 1076, startPoint y: 363, endPoint x: 622, endPoint y: 311, distance: 457.0
click at [622, 311] on div "In 24 Stunden um die Welt 🌎 In welchen Städten wird hier das neue Jahr willkomm…" at bounding box center [868, 425] width 855 height 246
click at [622, 311] on h2 "In 24 Stunden um die Welt 🌎" at bounding box center [868, 318] width 855 height 30
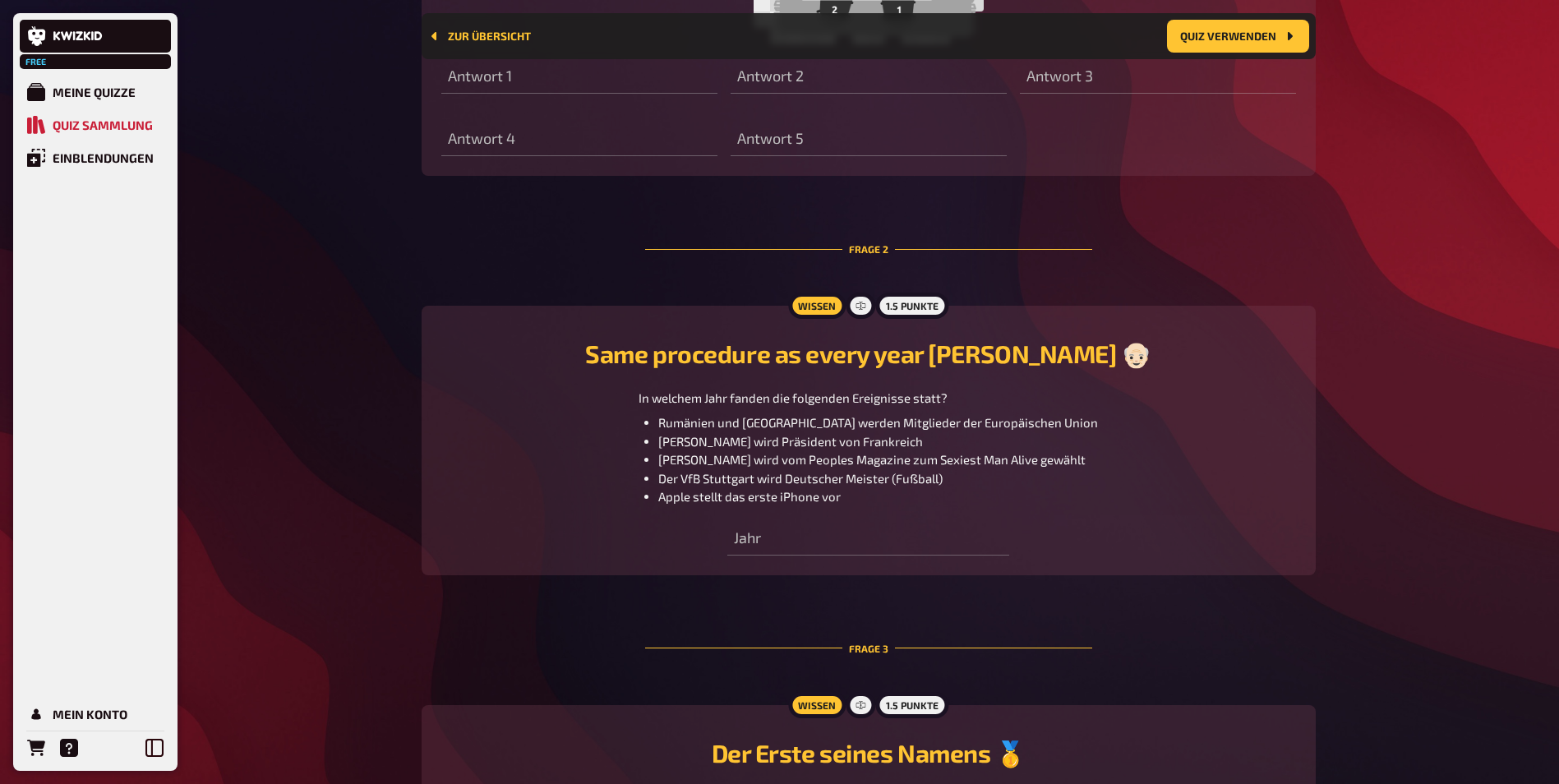
scroll to position [232, 0]
